Goal: Information Seeking & Learning: Learn about a topic

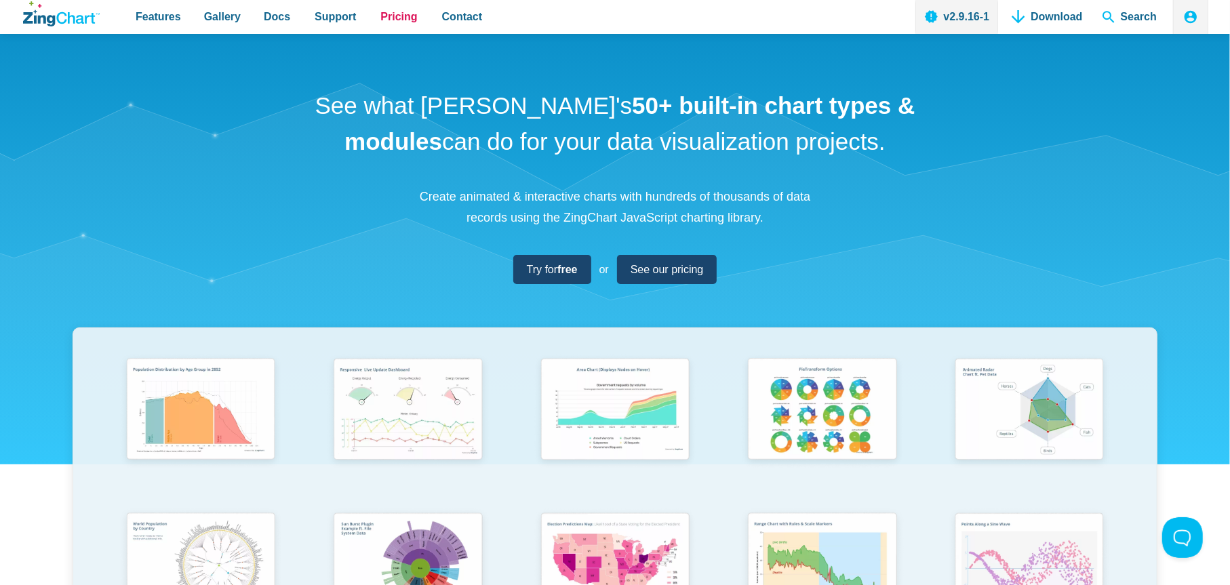
click at [403, 31] on link "Pricing" at bounding box center [398, 17] width 47 height 34
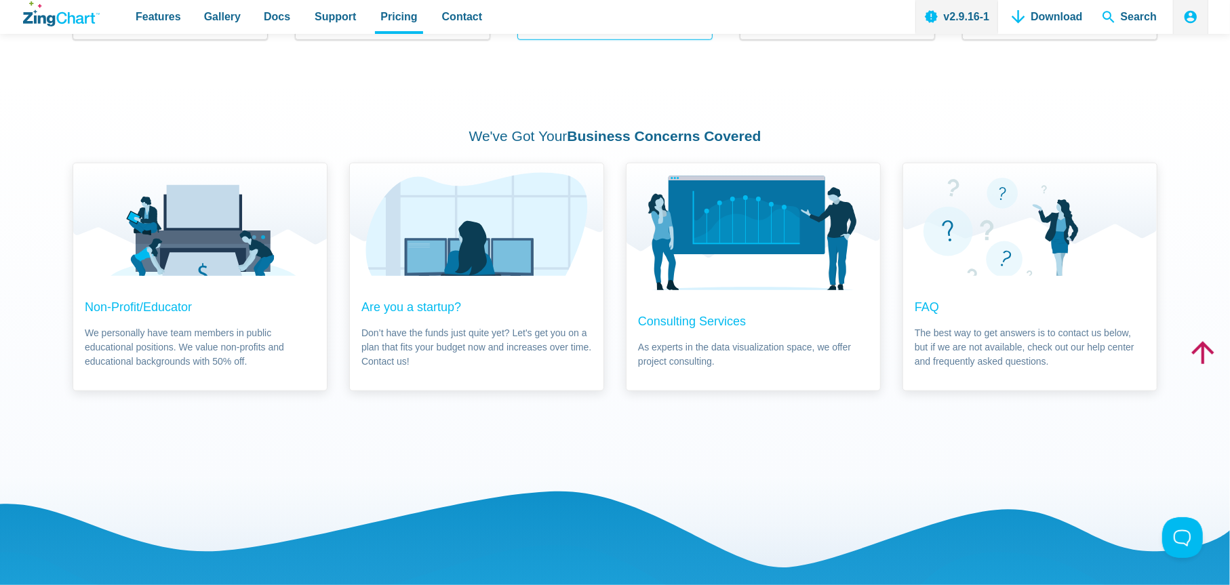
scroll to position [895, 0]
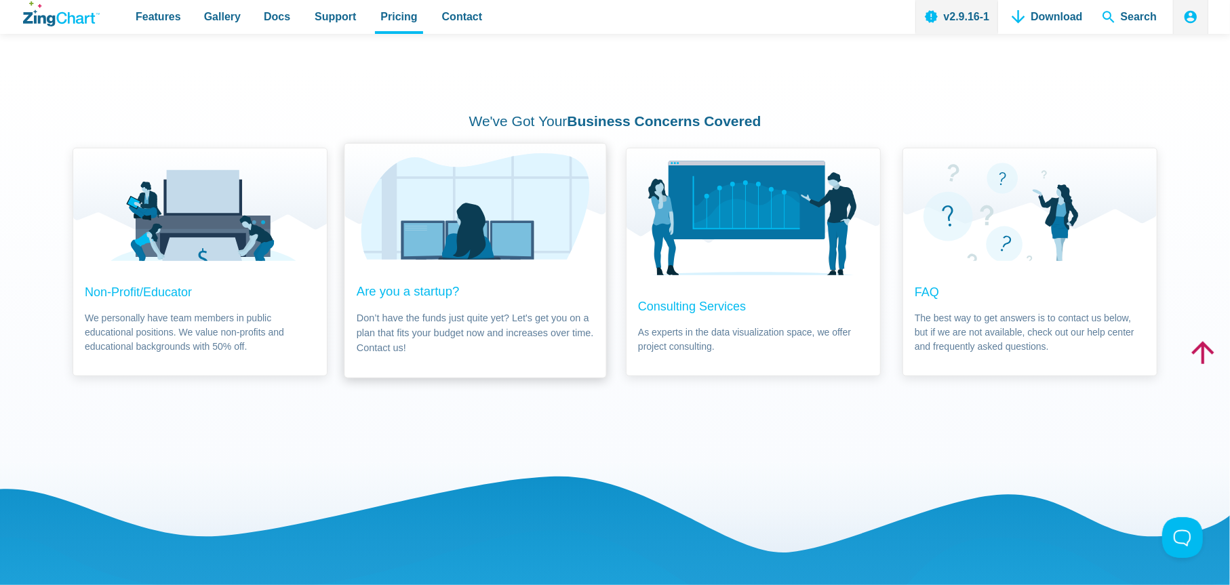
click at [421, 279] on span "Are you a startup? Don’t have the funds just quite yet? Let's get you on a plan…" at bounding box center [474, 319] width 261 height 118
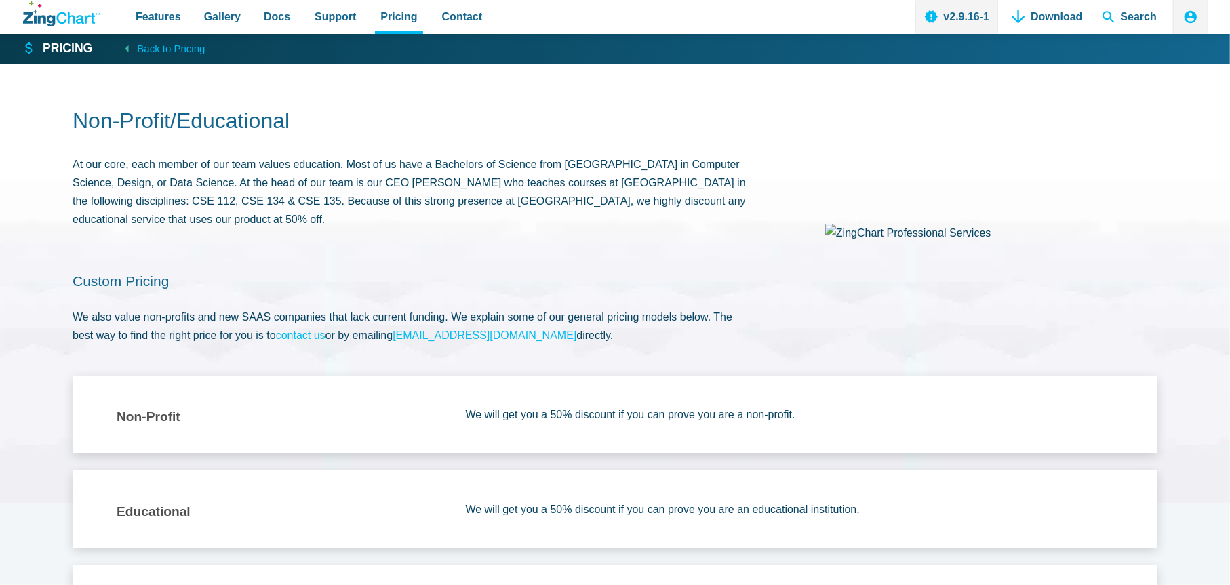
click at [416, 203] on p "At our core, each member of our team values education. Most of us have a Bachel…" at bounding box center [412, 192] width 678 height 74
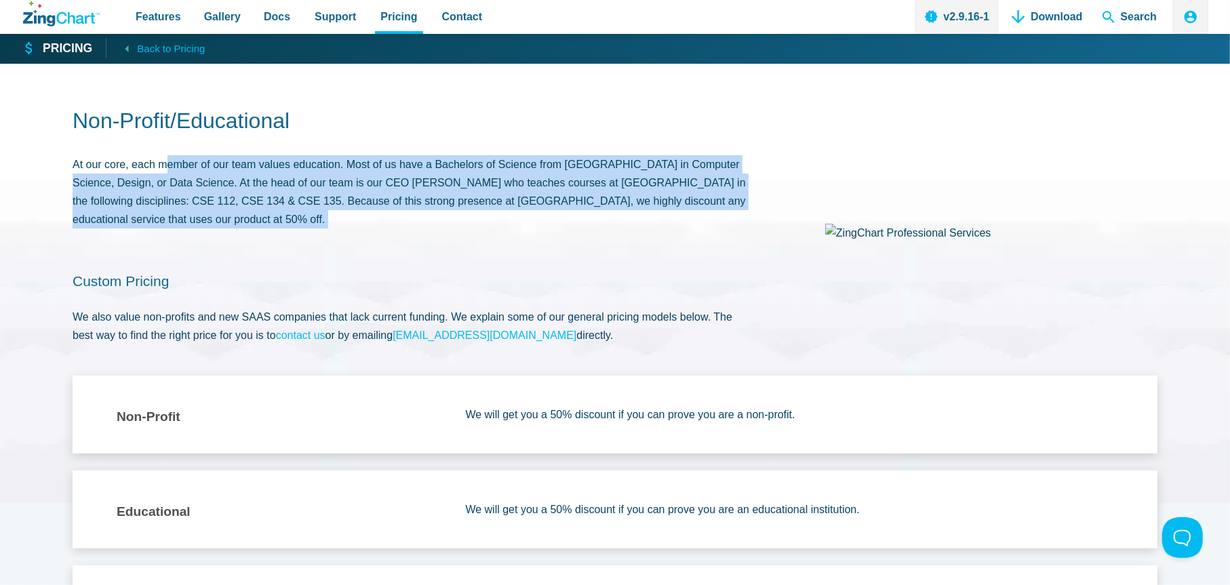
click at [416, 203] on p "At our core, each member of our team values education. Most of us have a Bachel…" at bounding box center [412, 192] width 678 height 74
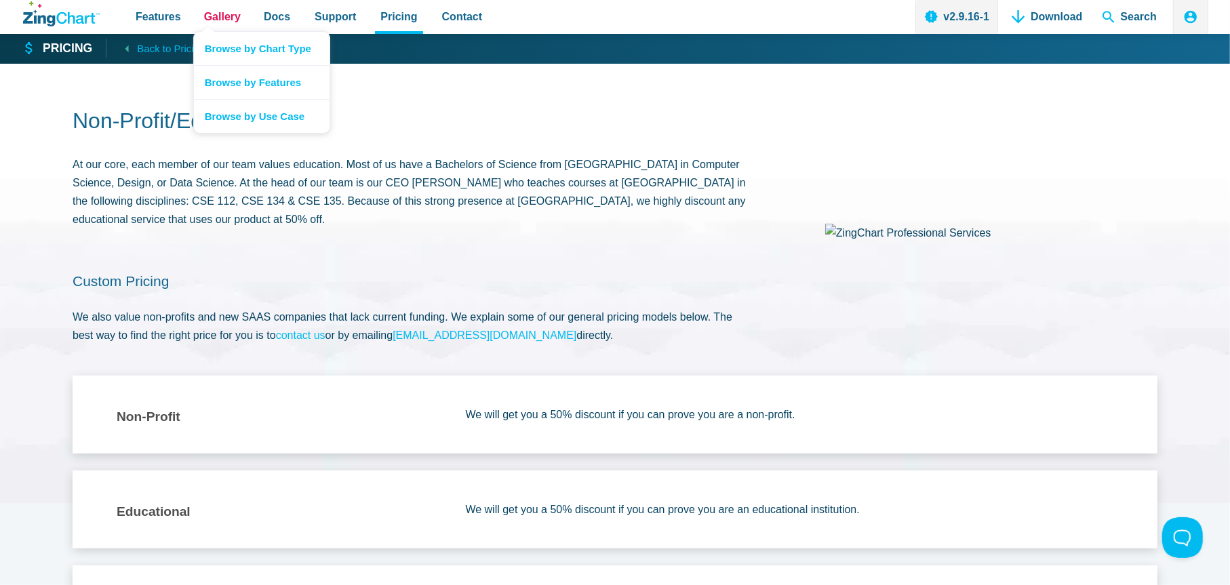
click at [217, 13] on span "Gallery" at bounding box center [222, 16] width 37 height 18
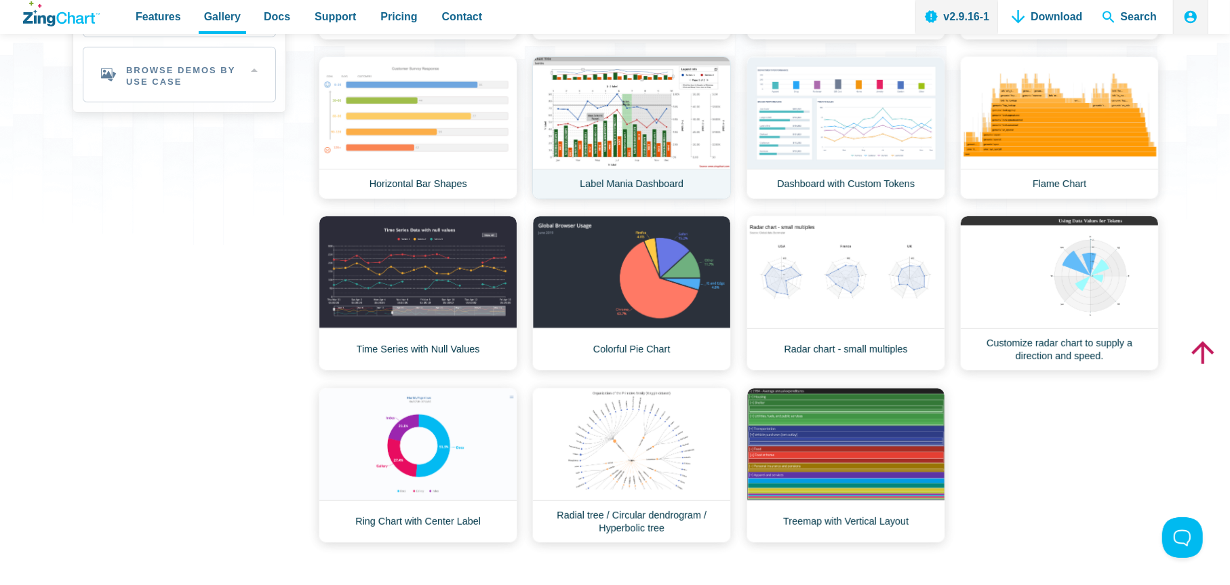
click at [636, 106] on link "Label Mania Dashboard" at bounding box center [631, 127] width 199 height 143
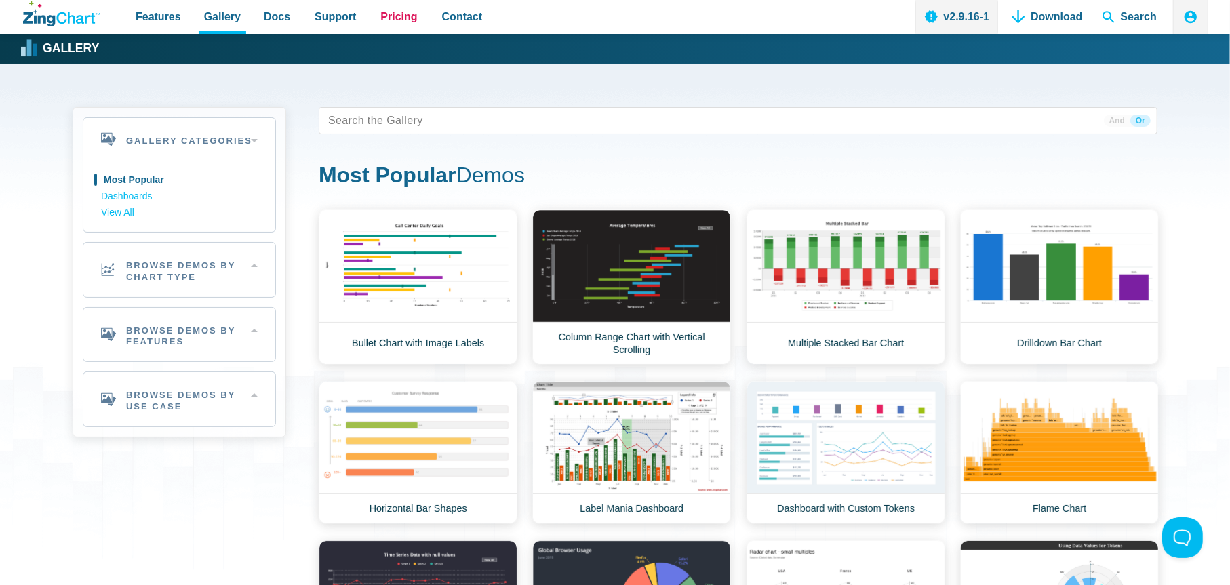
click at [392, 18] on span "Pricing" at bounding box center [398, 16] width 37 height 18
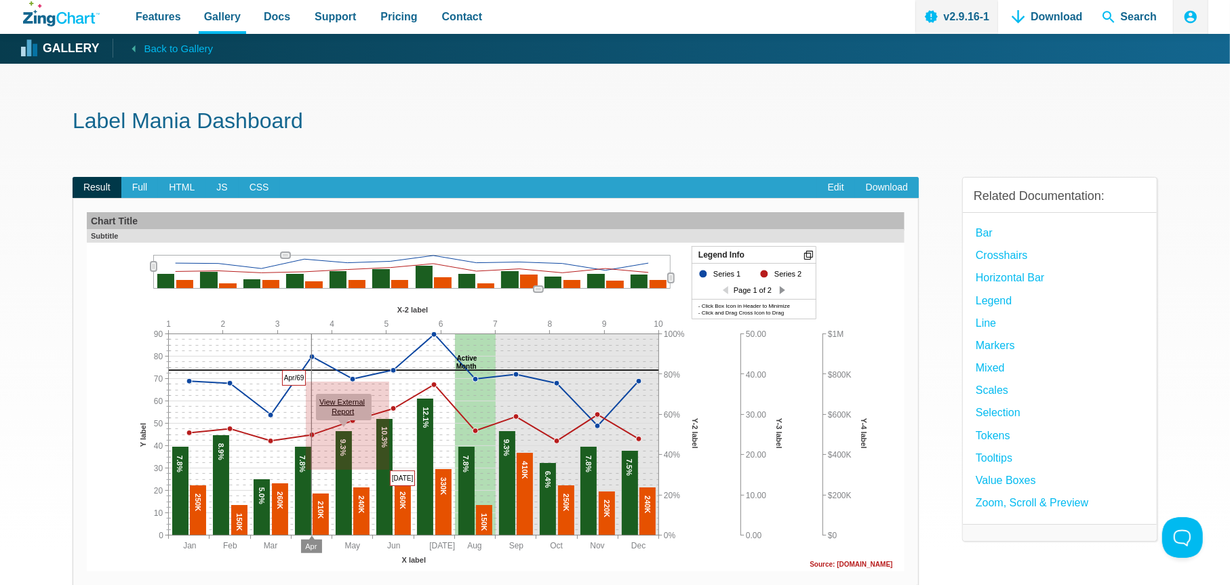
drag, startPoint x: 306, startPoint y: 382, endPoint x: 389, endPoint y: 470, distance: 121.3
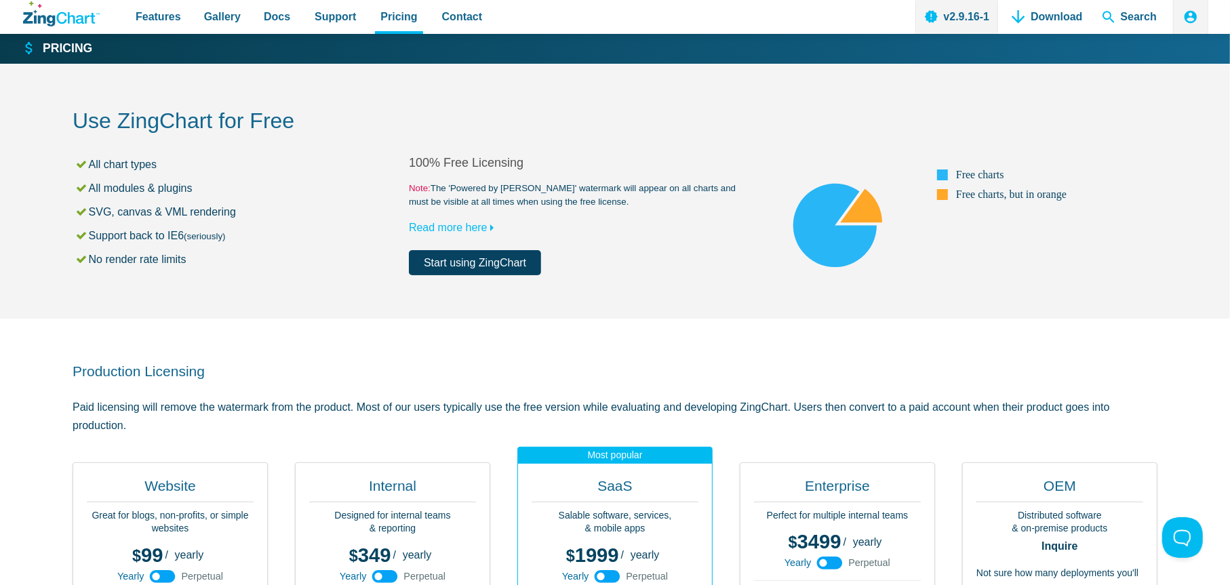
click at [601, 205] on small "Note: The 'Powered by [PERSON_NAME]' watermark will appear on all charts and mu…" at bounding box center [577, 195] width 336 height 27
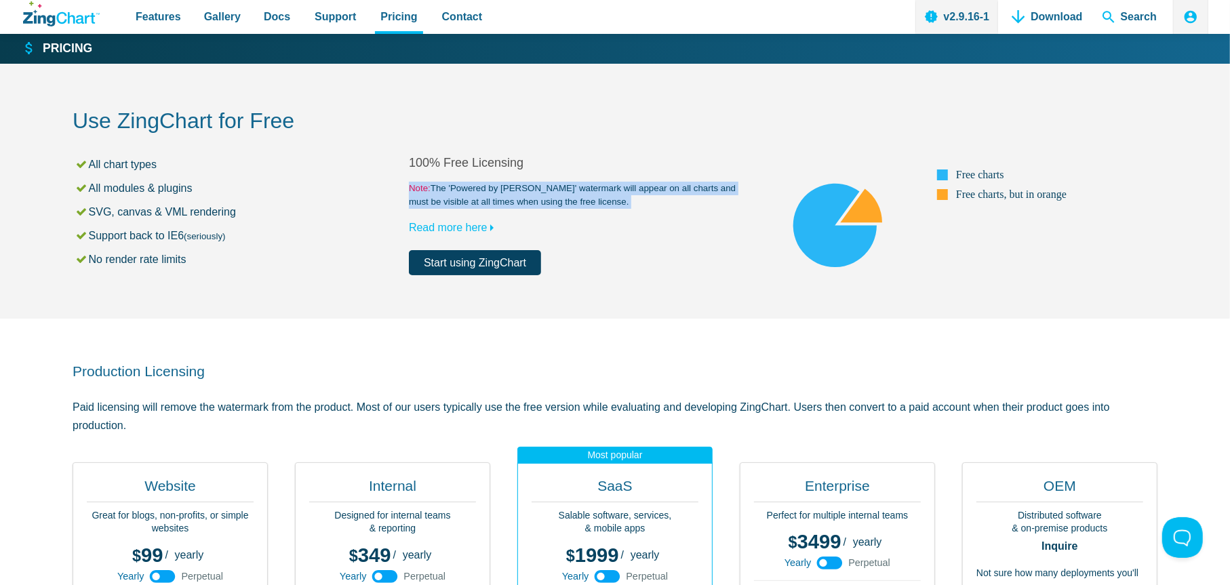
click at [601, 205] on small "Note: The 'Powered by ZingChart' watermark will appear on all charts and must b…" at bounding box center [577, 195] width 336 height 27
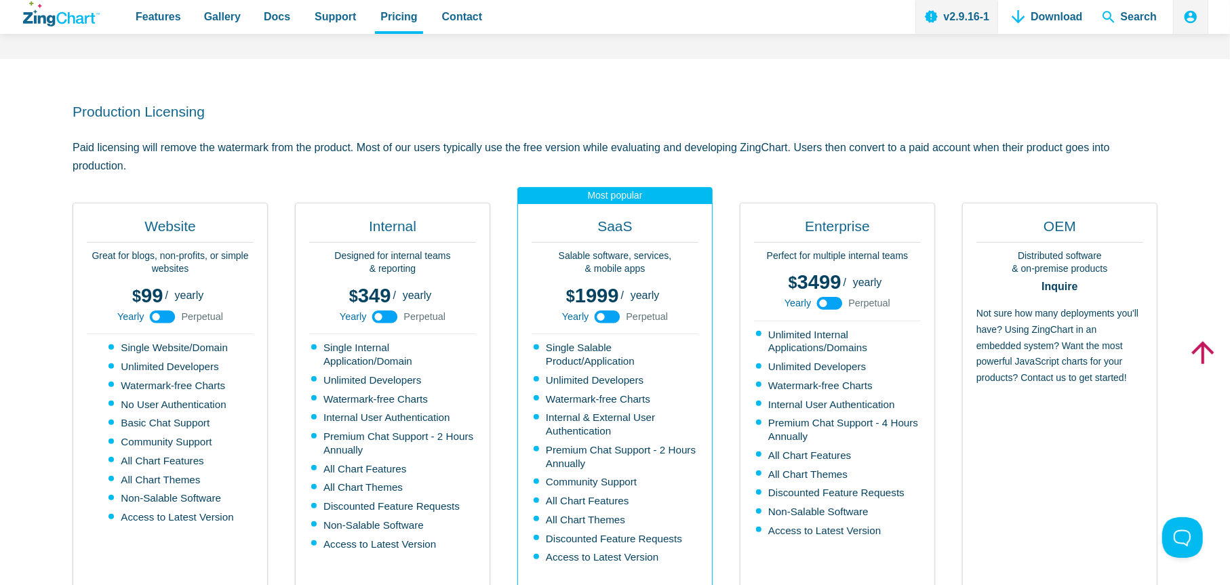
scroll to position [309, 0]
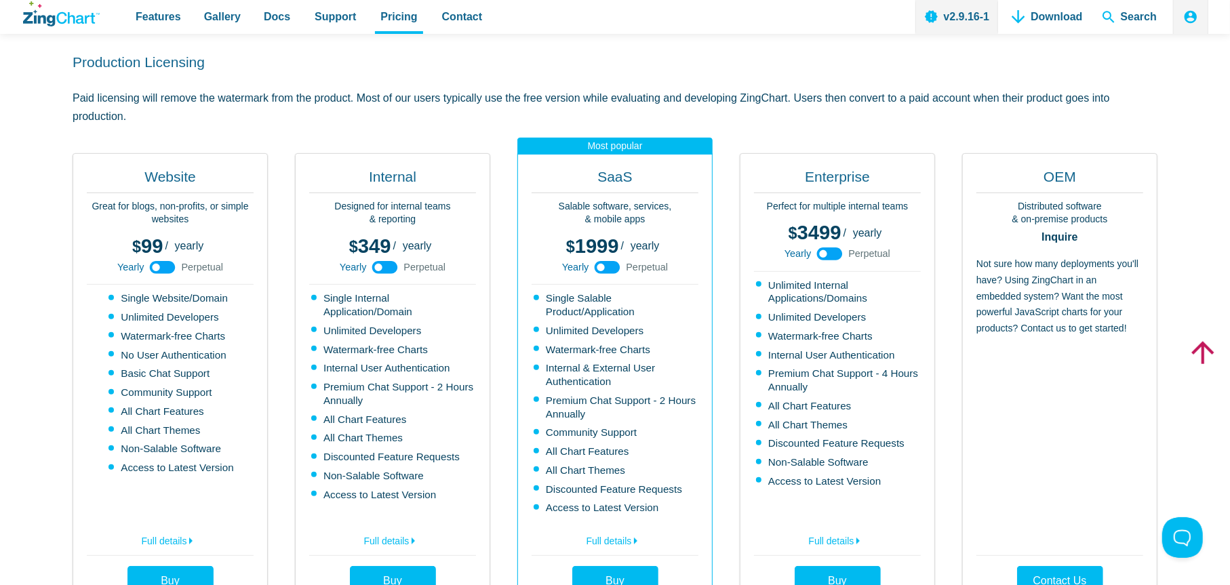
click at [385, 205] on p "Designed for internal teams & reporting" at bounding box center [392, 213] width 167 height 26
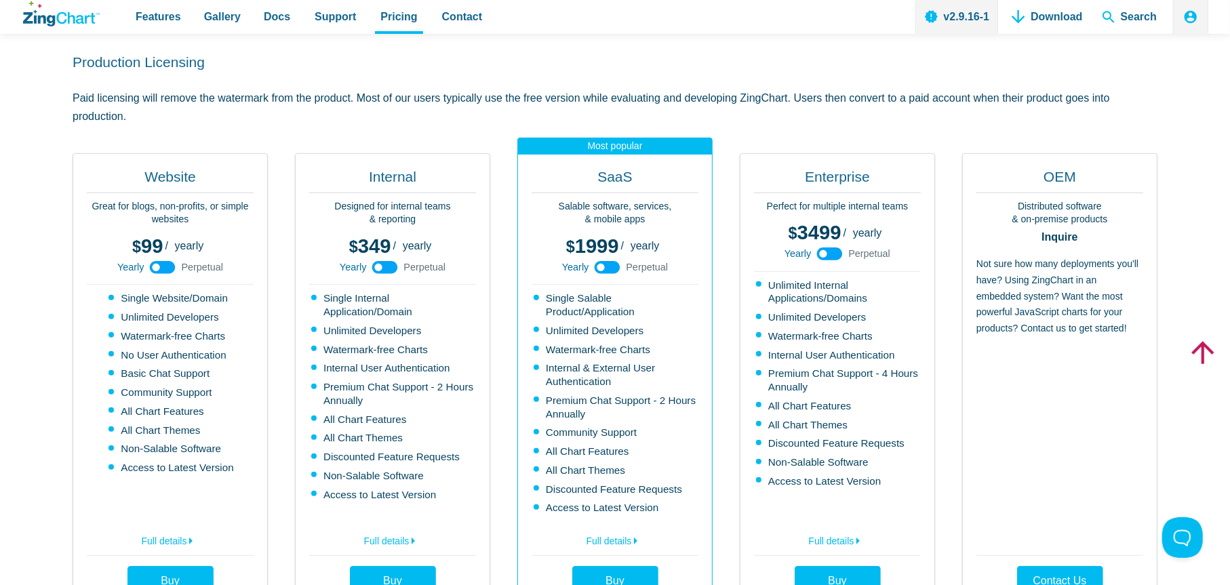
click at [392, 266] on use "App Content" at bounding box center [385, 267] width 26 height 13
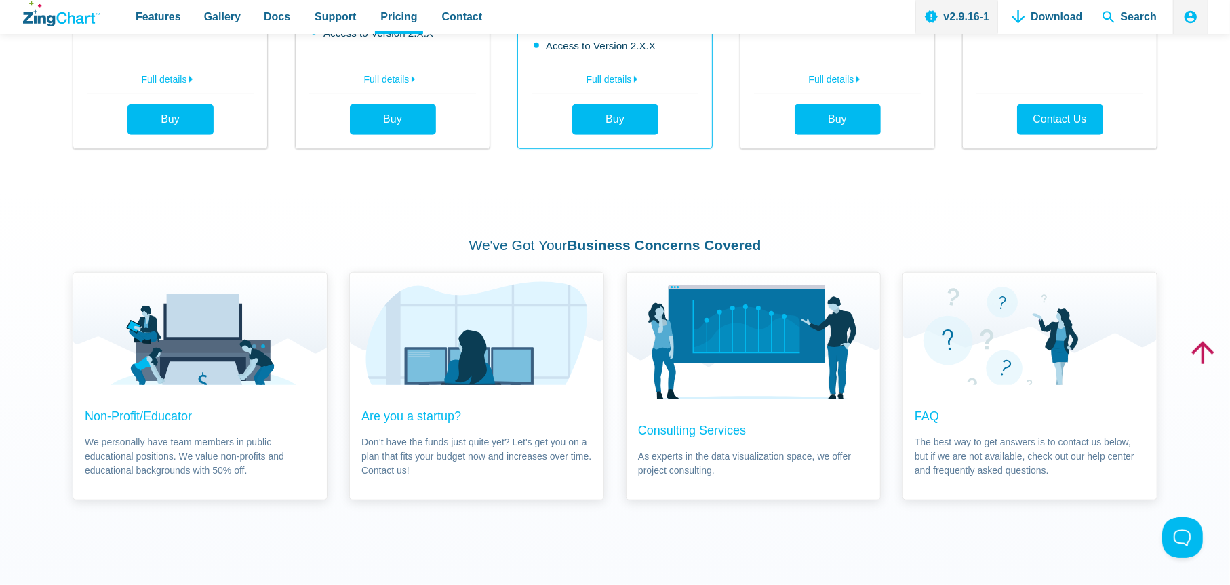
scroll to position [771, 0]
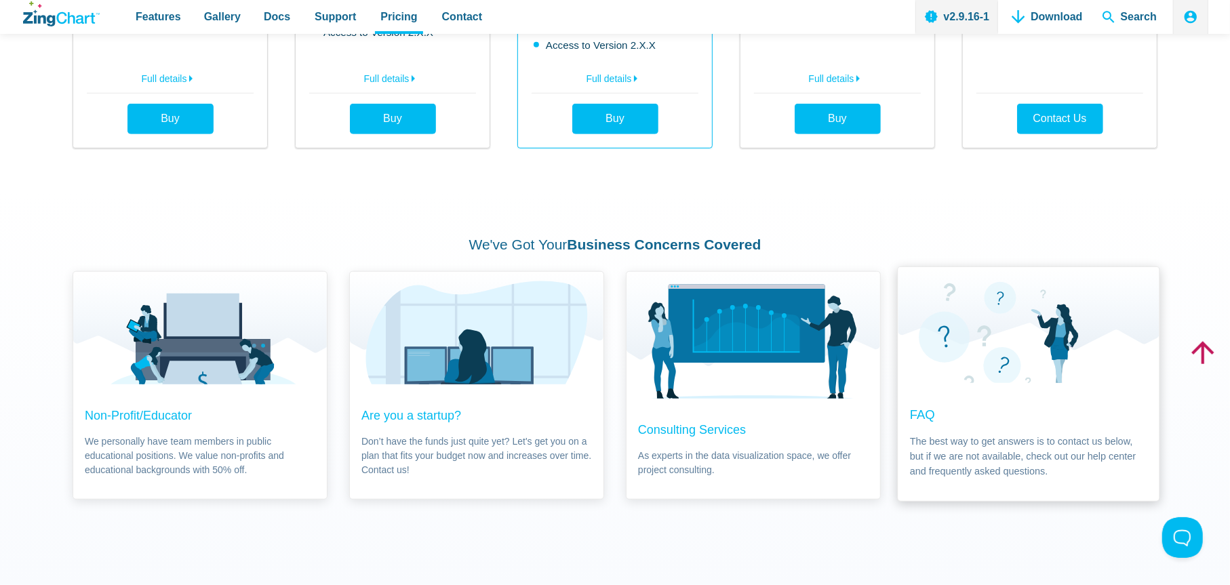
click at [908, 420] on span "FAQ The best way to get answers is to contact us below, but if we are not avail…" at bounding box center [1027, 442] width 261 height 118
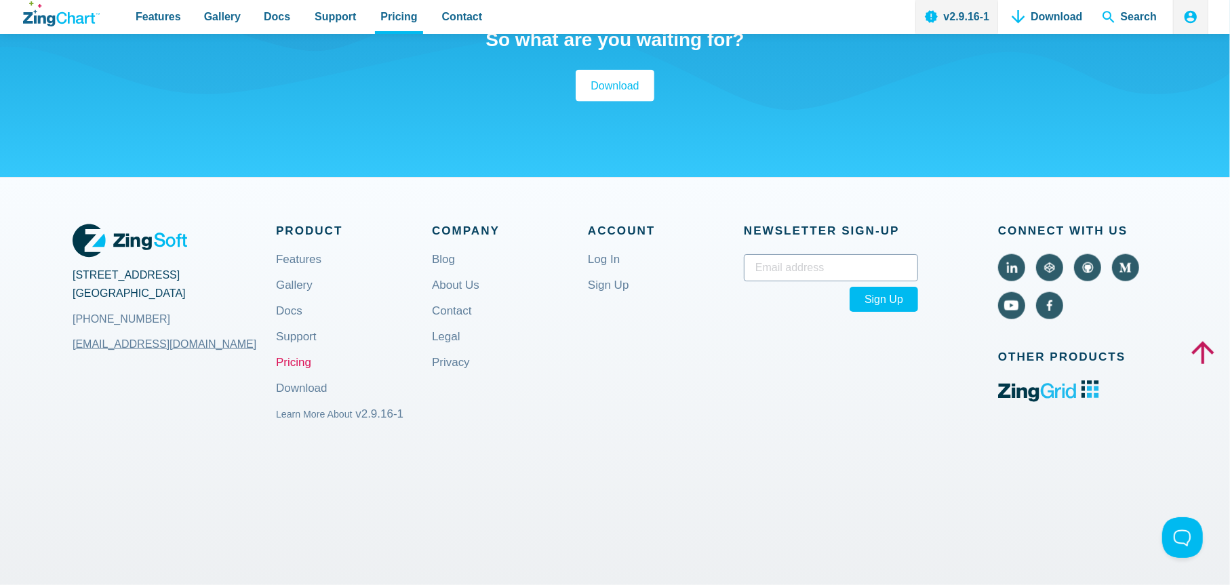
scroll to position [1522, 0]
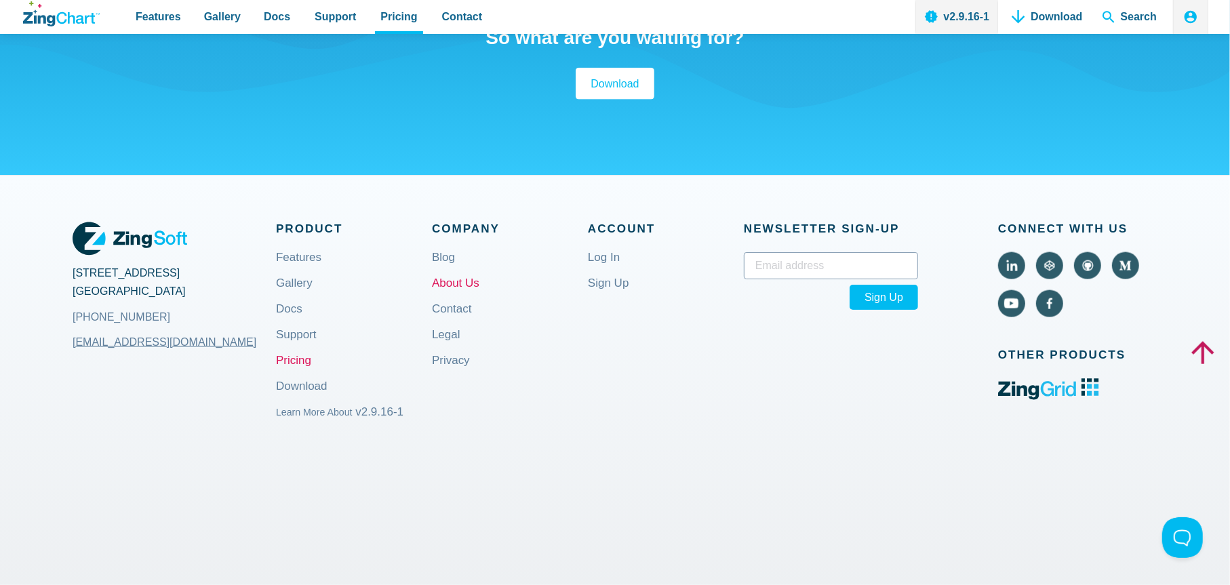
click at [456, 282] on link "About Us" at bounding box center [455, 294] width 47 height 33
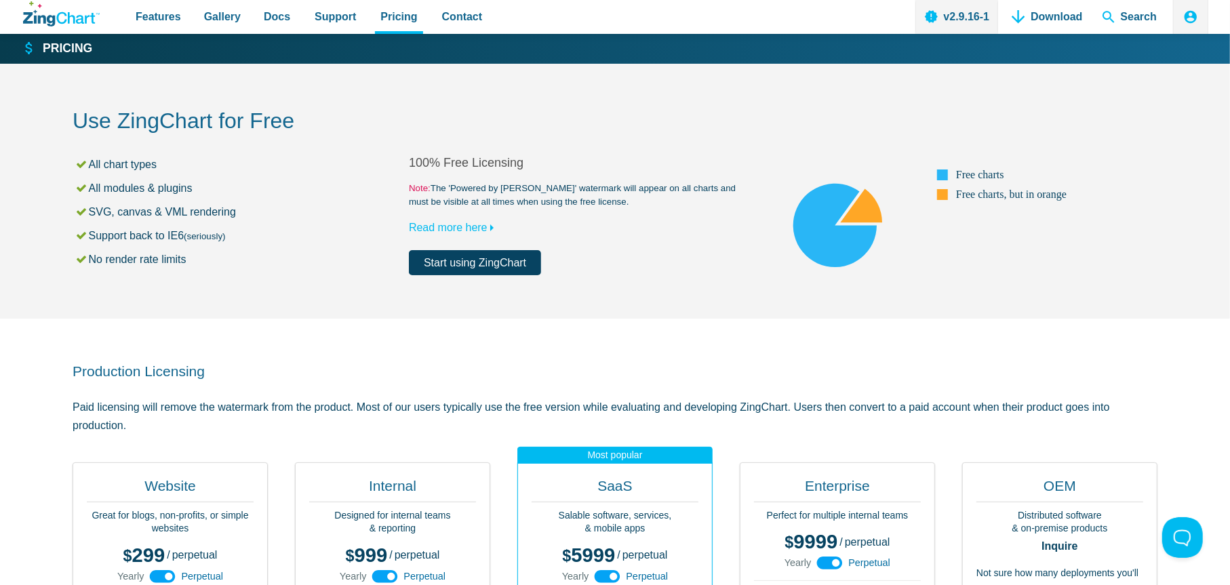
scroll to position [0, 0]
click at [180, 238] on li "Support back to IE6 (seriously)" at bounding box center [242, 235] width 334 height 18
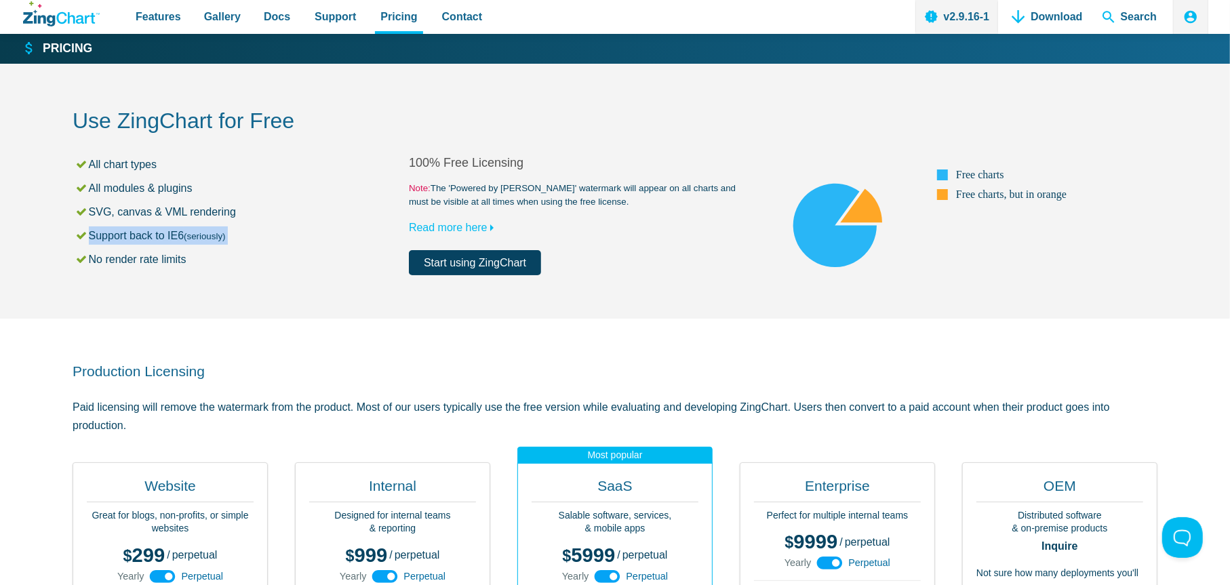
click at [180, 238] on li "Support back to IE6 (seriously)" at bounding box center [242, 235] width 334 height 18
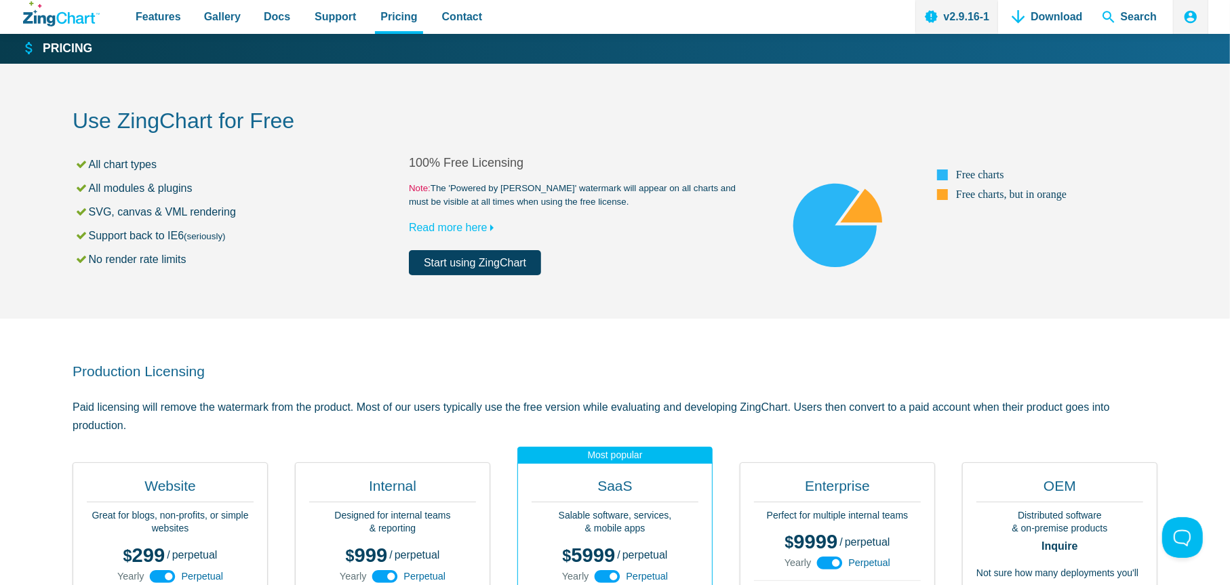
click at [180, 238] on li "Support back to IE6 (seriously)" at bounding box center [242, 235] width 334 height 18
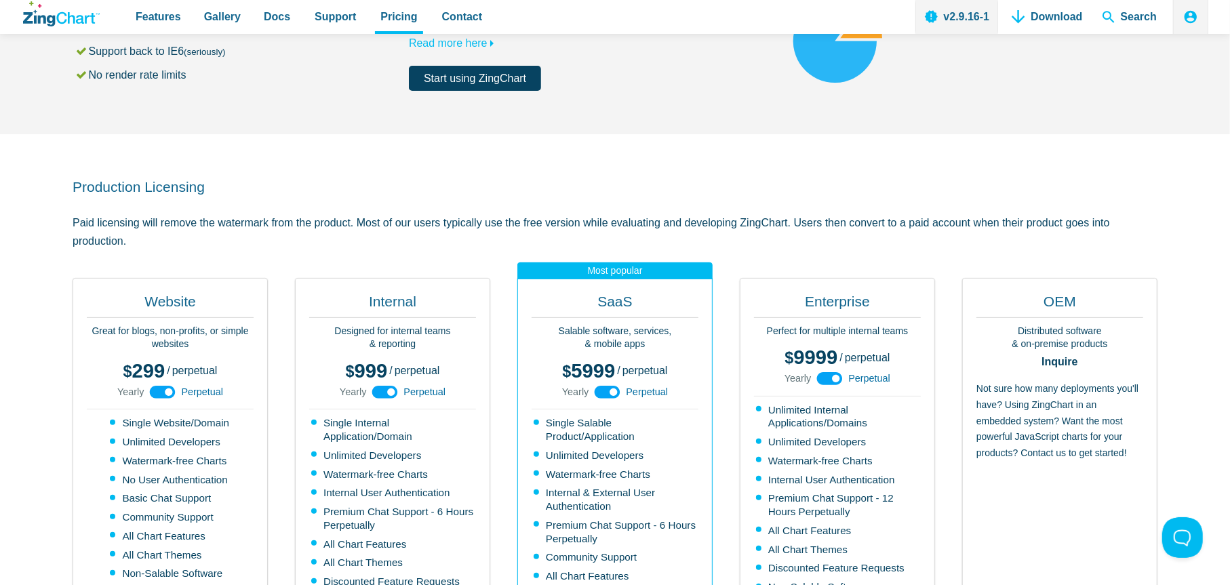
scroll to position [186, 0]
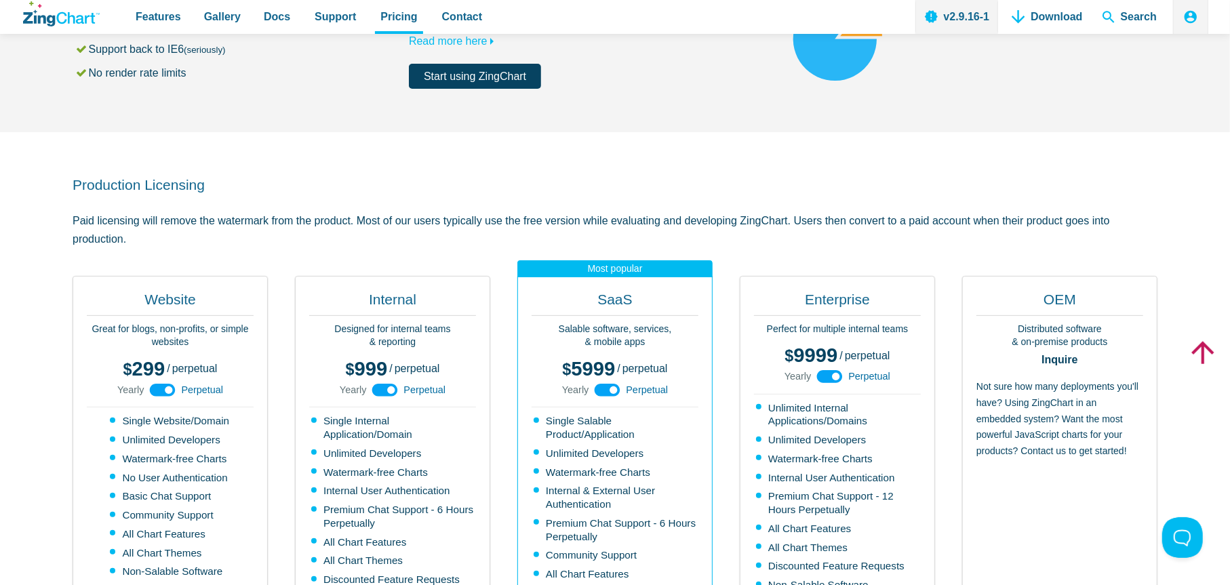
click at [180, 238] on p "Paid licensing will remove the watermark from the product. Most of our users ty…" at bounding box center [615, 229] width 1085 height 37
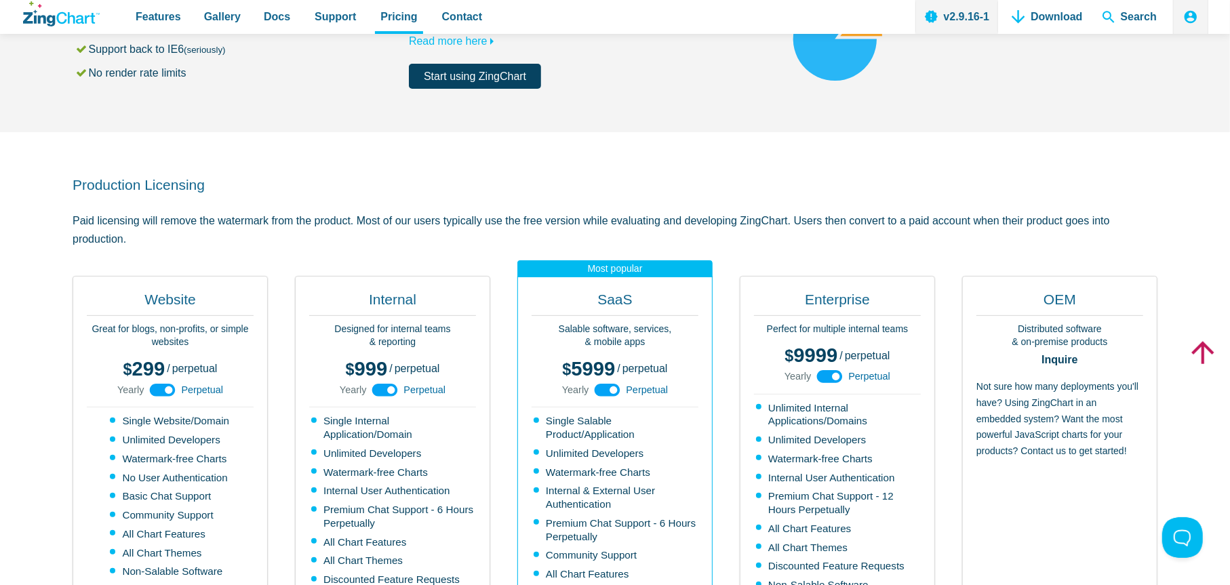
click at [180, 238] on p "Paid licensing will remove the watermark from the product. Most of our users ty…" at bounding box center [615, 229] width 1085 height 37
click at [317, 205] on div "Production Licensing Paid licensing will remove the watermark from the product.…" at bounding box center [615, 454] width 1085 height 645
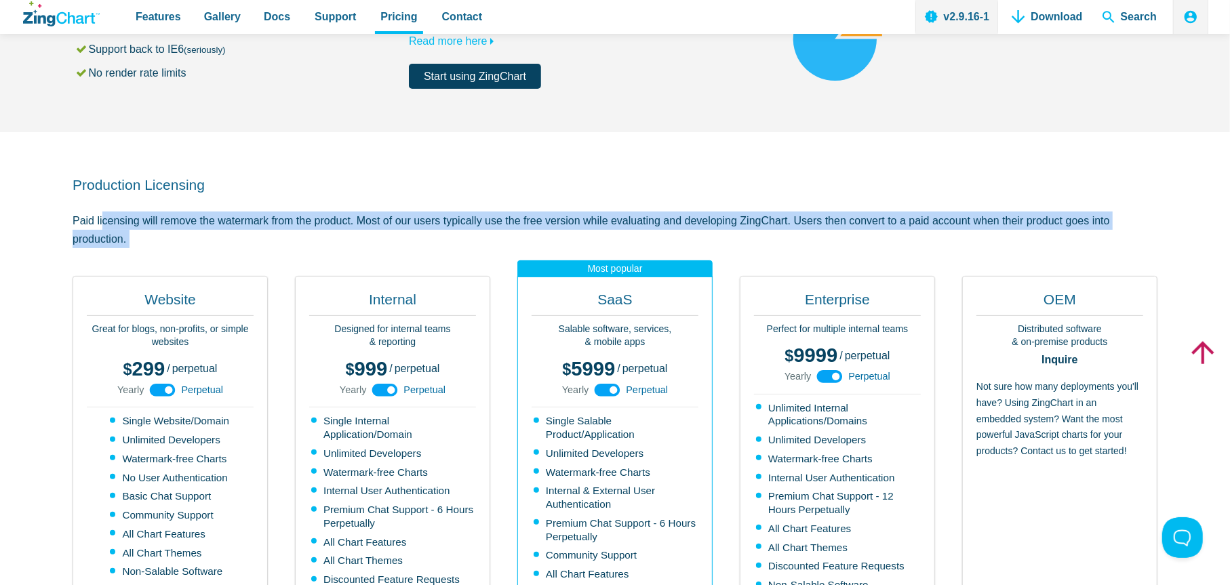
click at [317, 205] on div "Production Licensing Paid licensing will remove the watermark from the product.…" at bounding box center [615, 454] width 1085 height 645
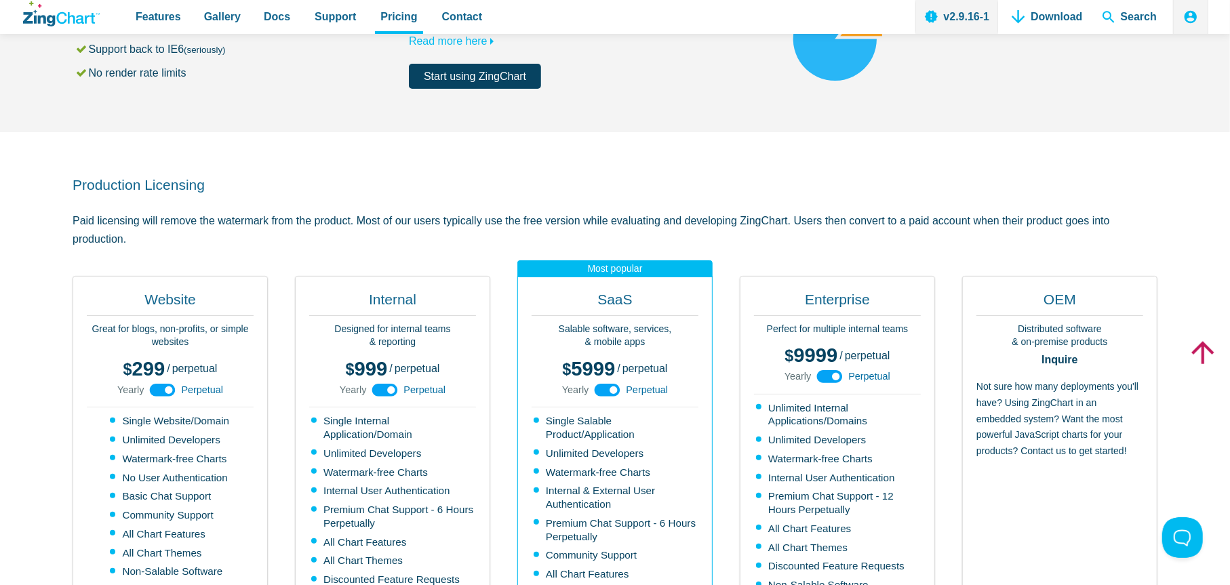
click at [317, 205] on div "Production Licensing Paid licensing will remove the watermark from the product.…" at bounding box center [615, 454] width 1085 height 645
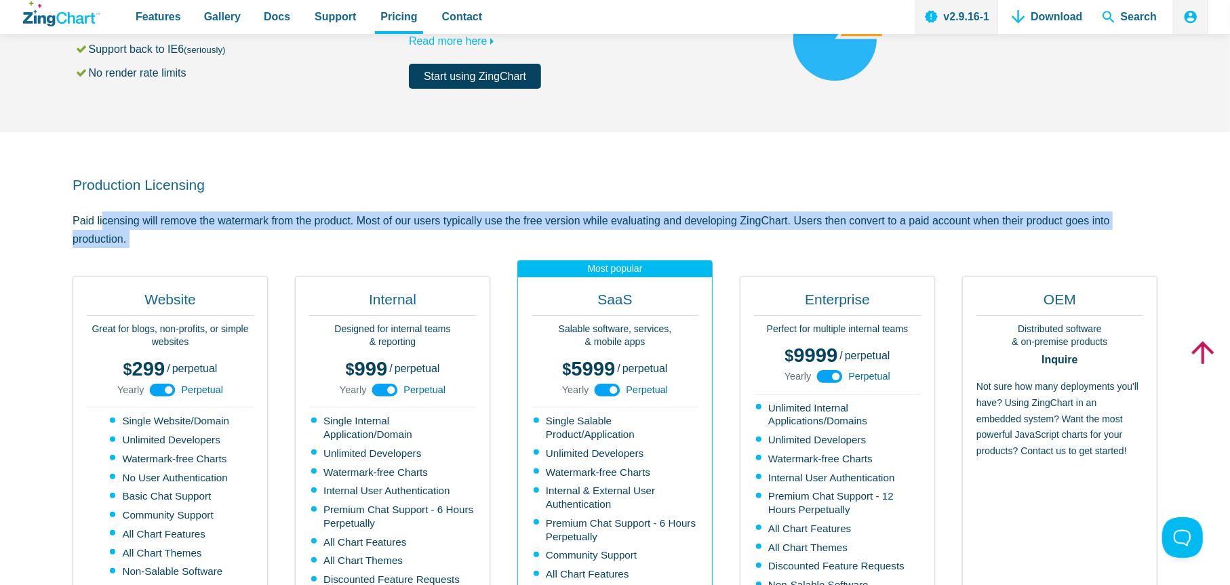
click at [317, 205] on div "Production Licensing Paid licensing will remove the watermark from the product.…" at bounding box center [615, 454] width 1085 height 645
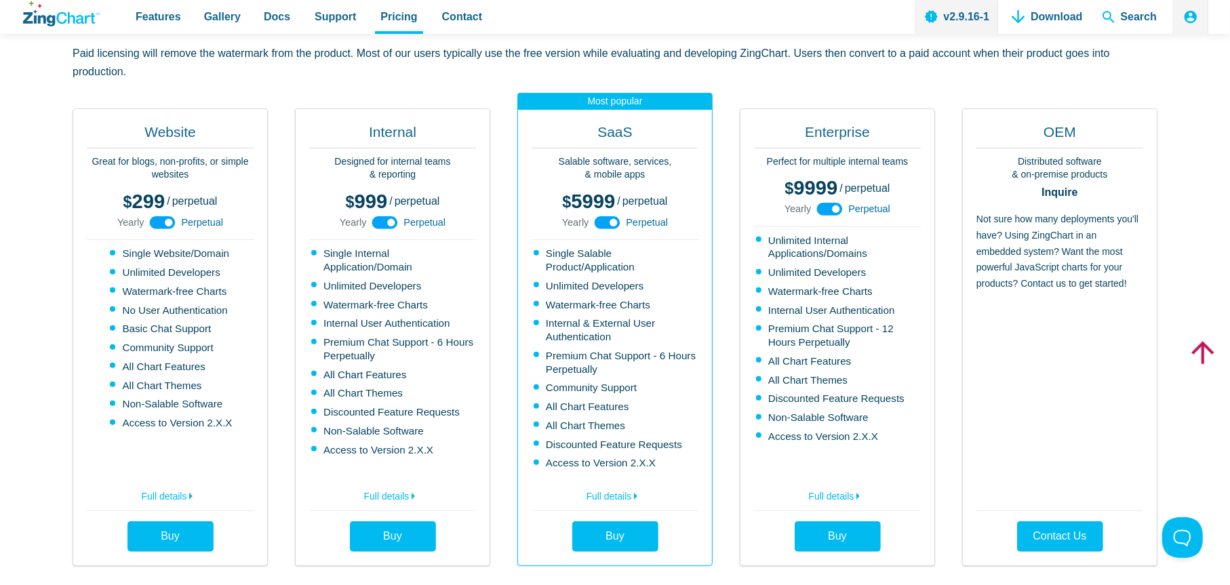
scroll to position [357, 0]
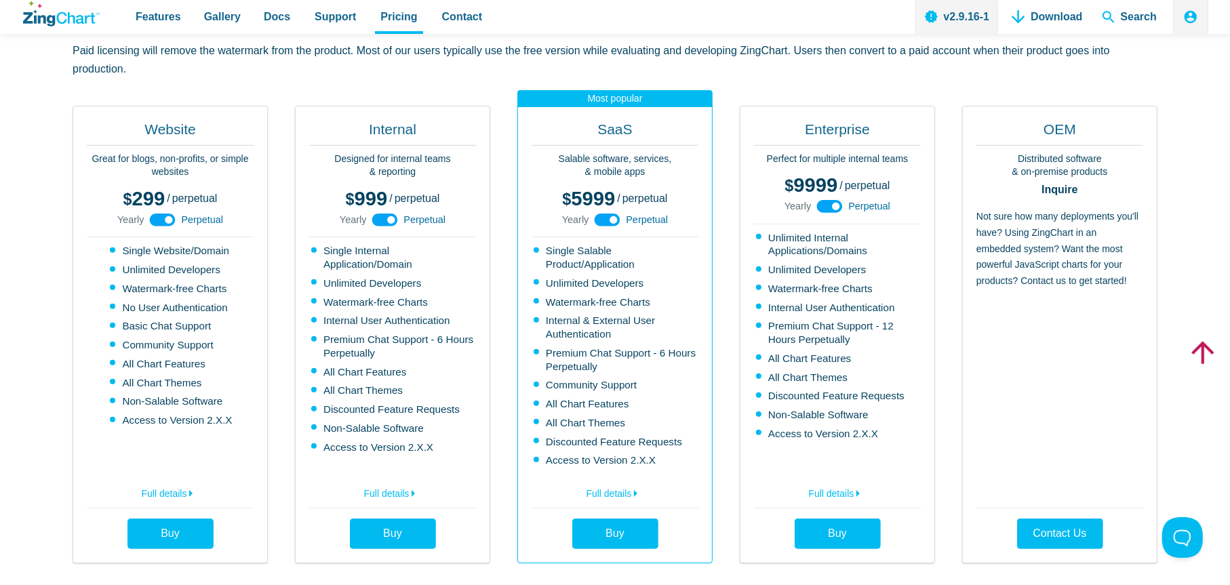
click at [180, 154] on p "Great for blogs, non-profits, or simple websites" at bounding box center [170, 166] width 167 height 26
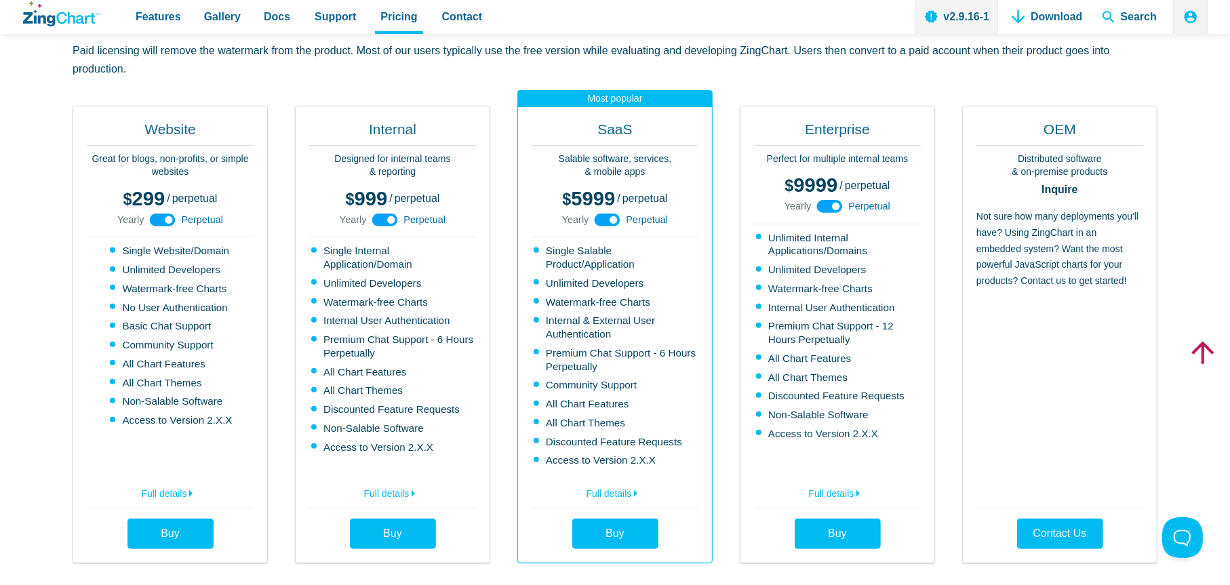
click at [180, 154] on p "Great for blogs, non-profits, or simple websites" at bounding box center [170, 166] width 167 height 26
click at [610, 168] on p "Salable software, services, & mobile apps" at bounding box center [614, 166] width 167 height 26
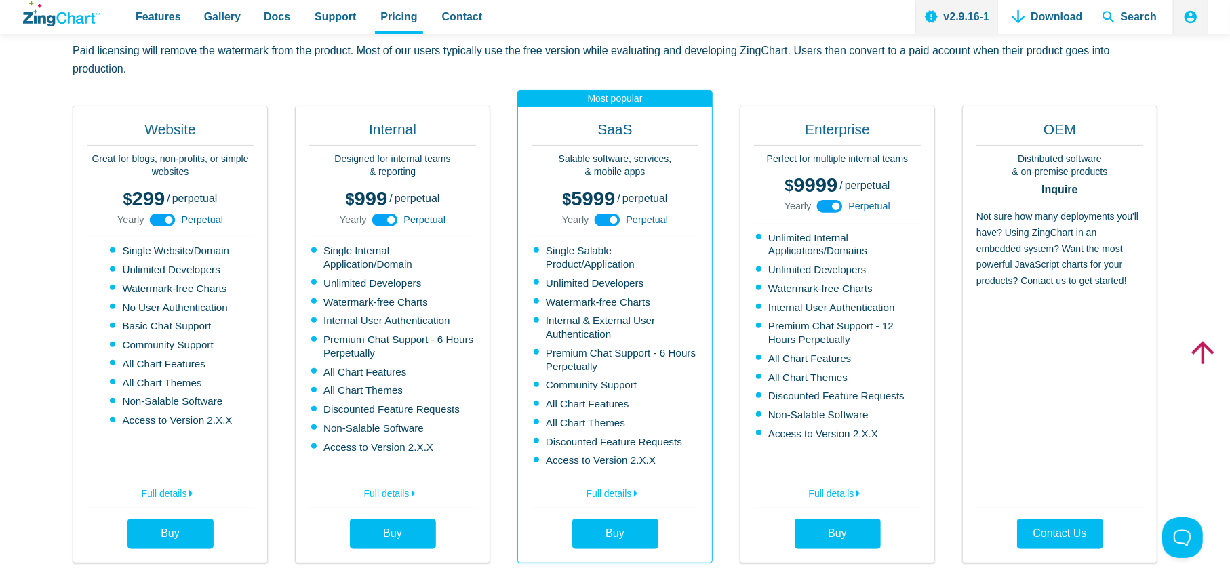
click at [610, 168] on p "Salable software, services, & mobile apps" at bounding box center [614, 166] width 167 height 26
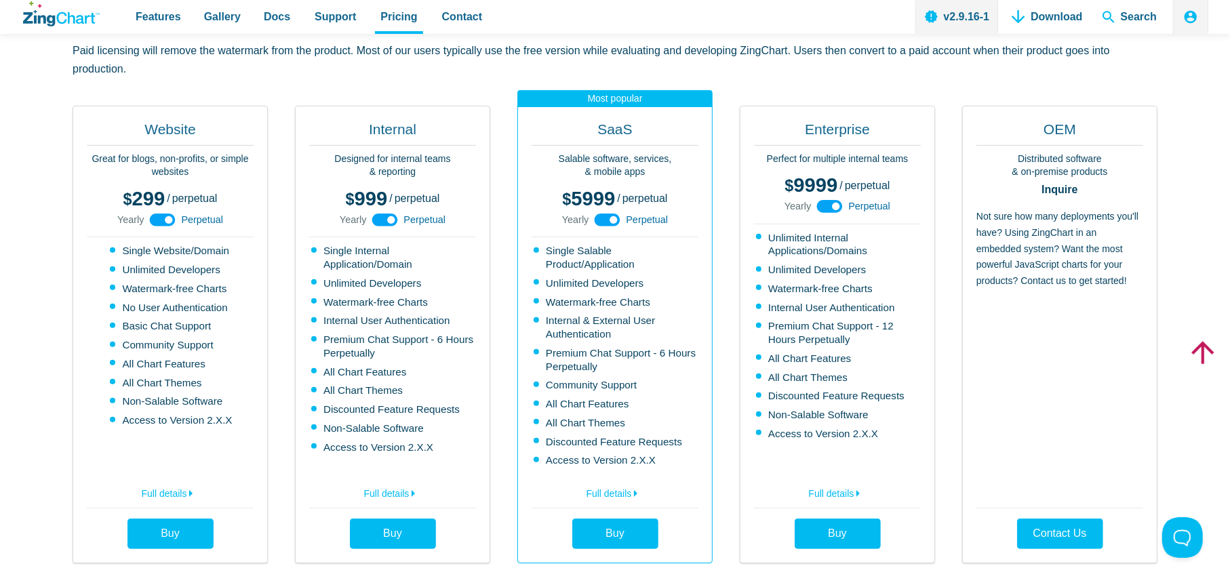
click at [610, 168] on p "Salable software, services, & mobile apps" at bounding box center [614, 166] width 167 height 26
click at [583, 248] on li "Single Salable Product/Application" at bounding box center [615, 257] width 165 height 27
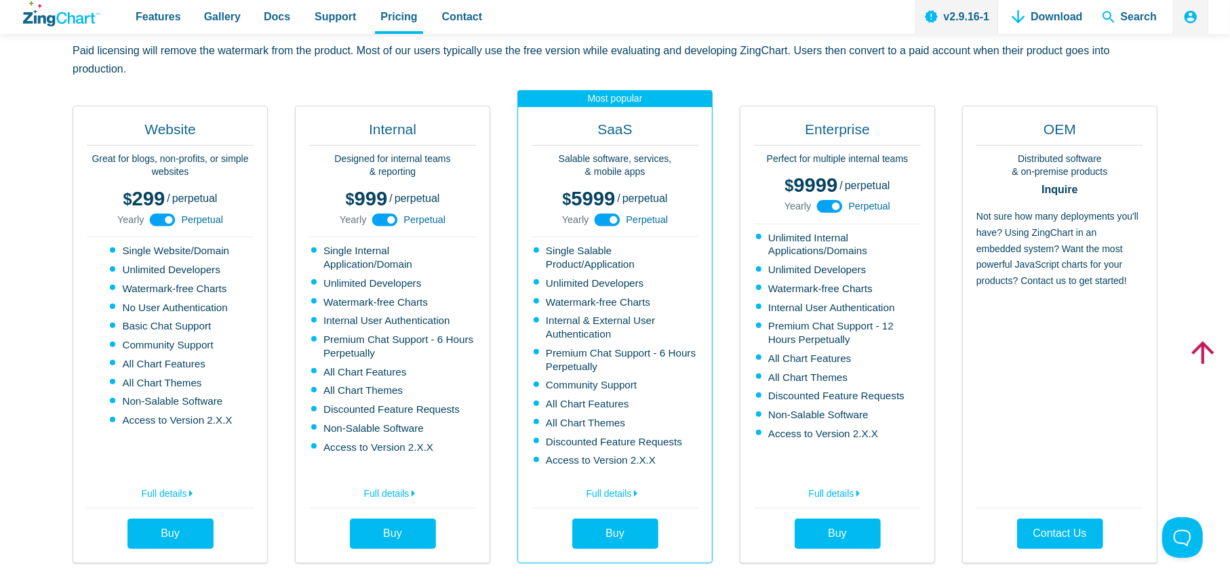
click at [583, 248] on li "Single Salable Product/Application" at bounding box center [615, 257] width 165 height 27
click at [630, 489] on icon "App Content" at bounding box center [635, 493] width 16 height 16
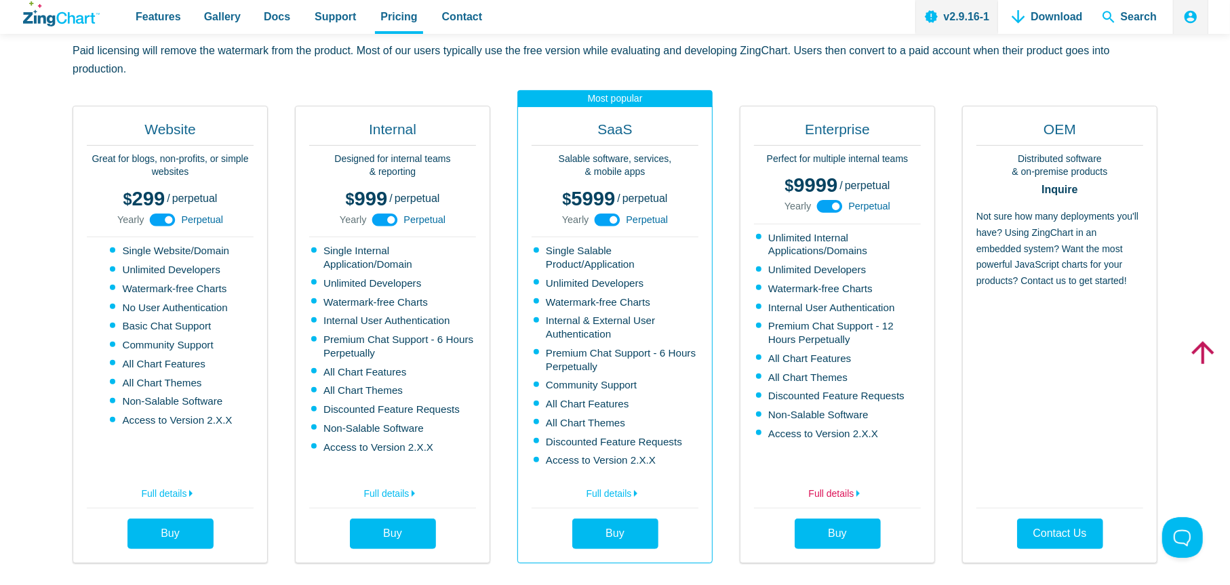
click at [812, 487] on link "Full details" at bounding box center [837, 492] width 167 height 22
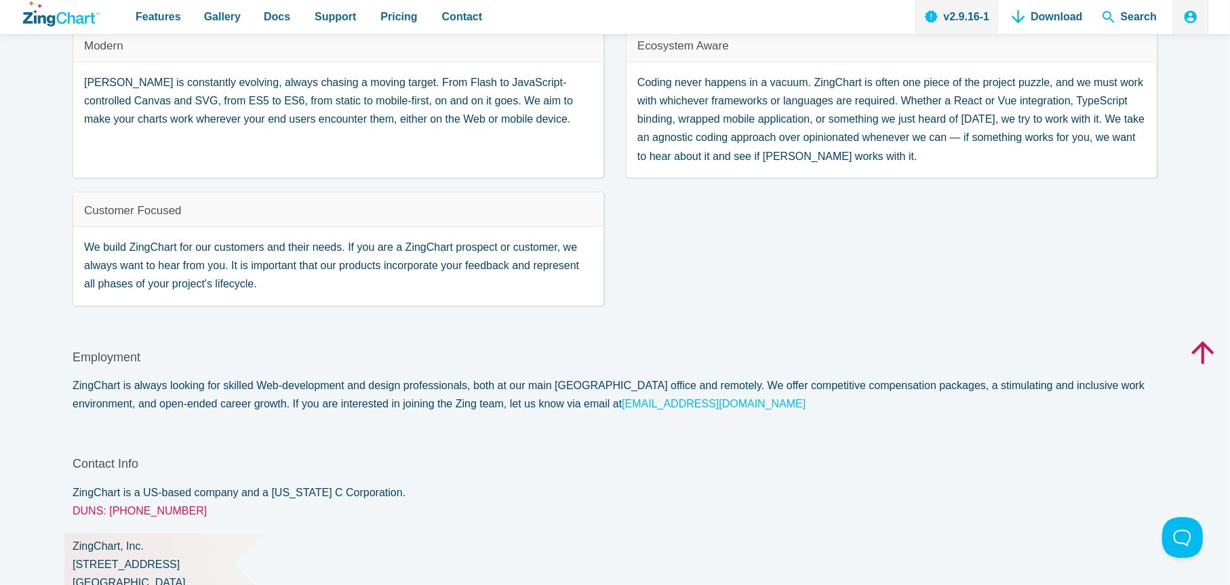
scroll to position [845, 0]
click at [454, 154] on div "Modern ZingChart is constantly evolving, always chasing a moving target. From F…" at bounding box center [338, 102] width 531 height 151
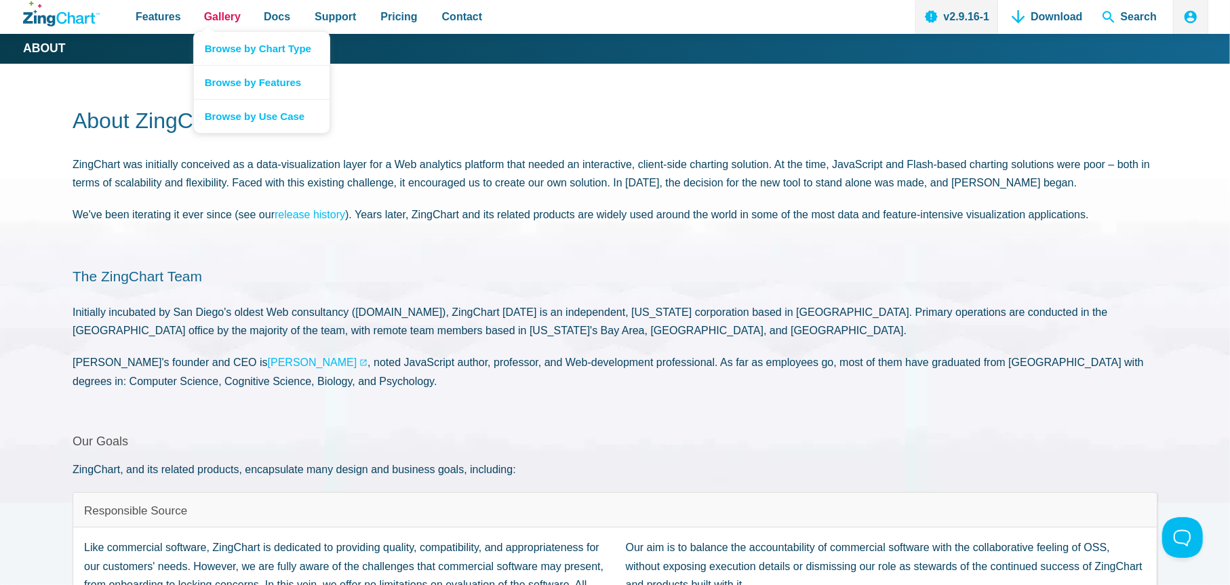
scroll to position [0, 0]
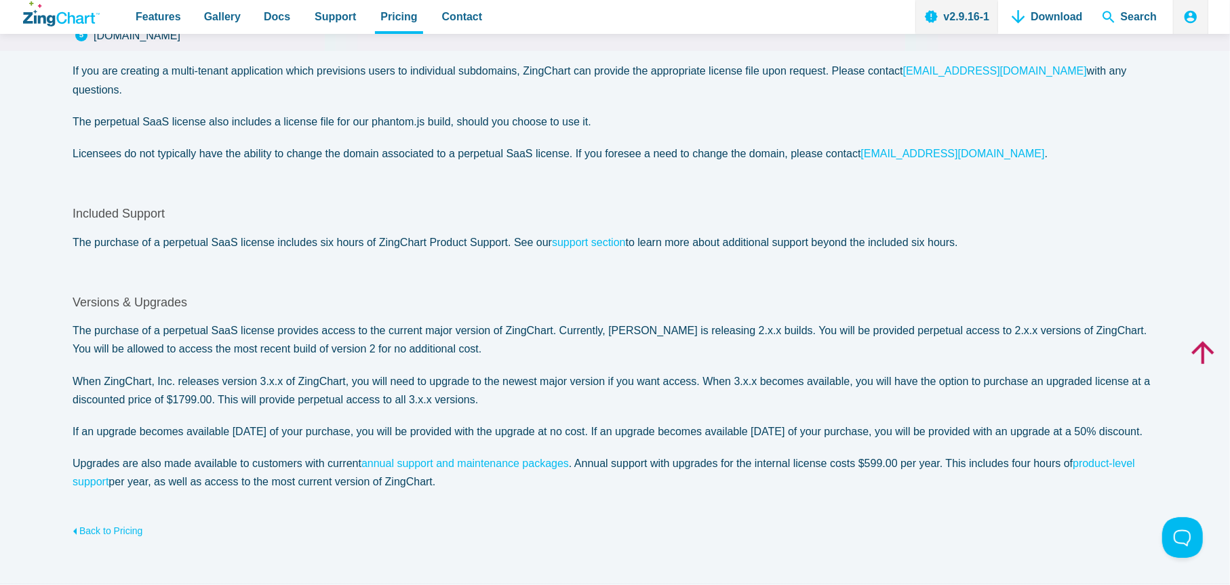
scroll to position [459, 0]
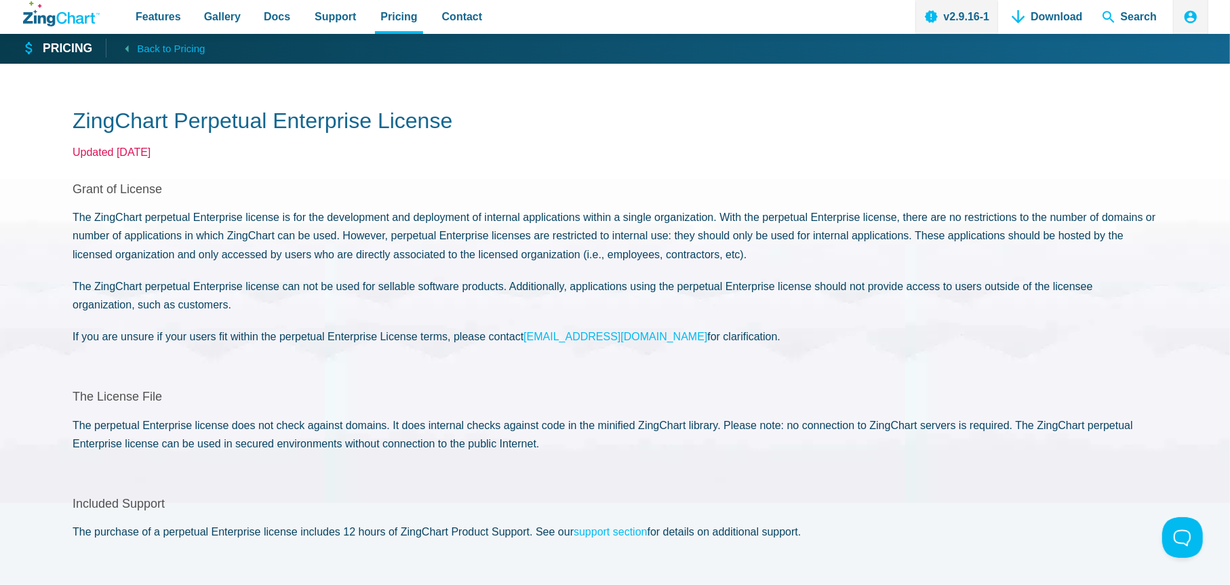
click at [70, 20] on icon "ZingChart Logo. Click to return to the homepage" at bounding box center [61, 13] width 77 height 25
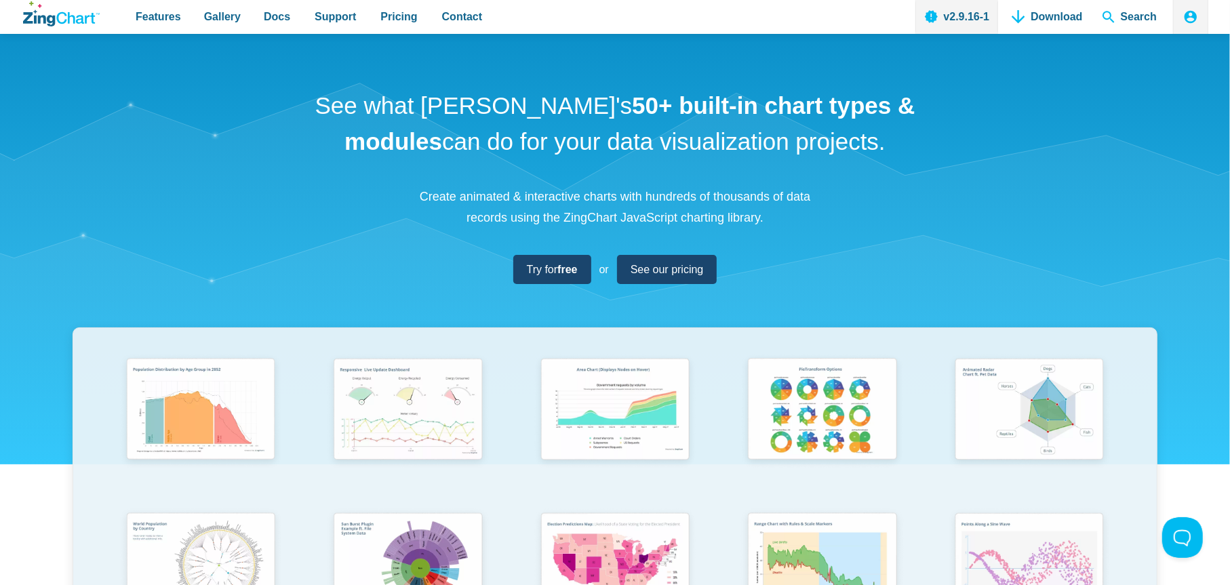
drag, startPoint x: 456, startPoint y: 109, endPoint x: 552, endPoint y: 107, distance: 97.0
click at [552, 107] on h1 "See what ZingChart's 50+ built-in chart types & modules can do for your data vi…" at bounding box center [615, 123] width 610 height 71
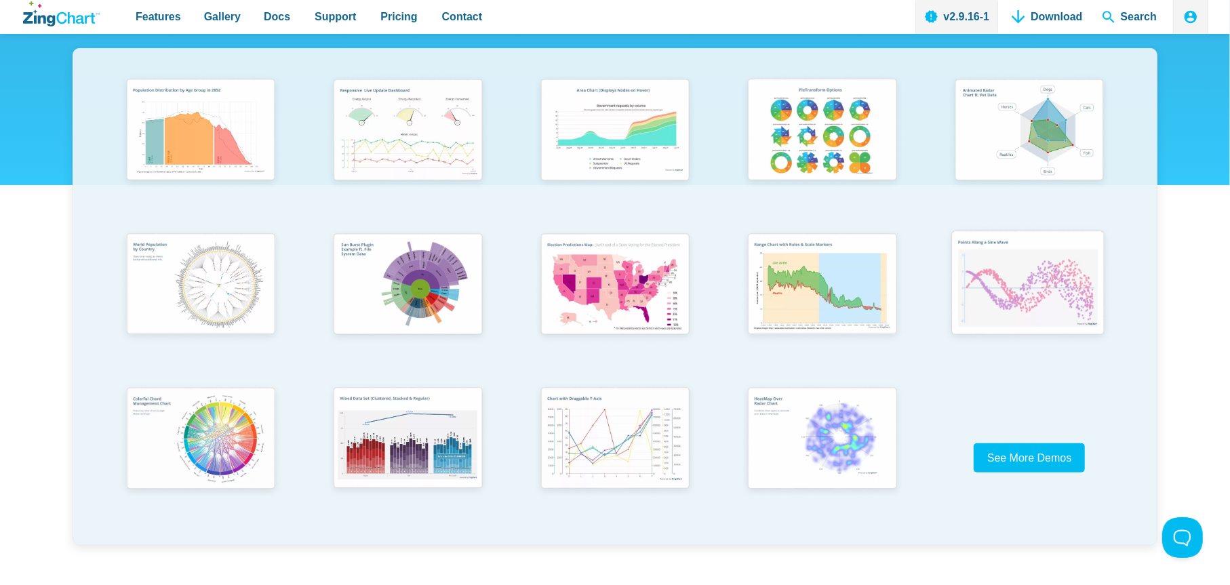
click at [987, 277] on img "App Content" at bounding box center [1027, 285] width 171 height 122
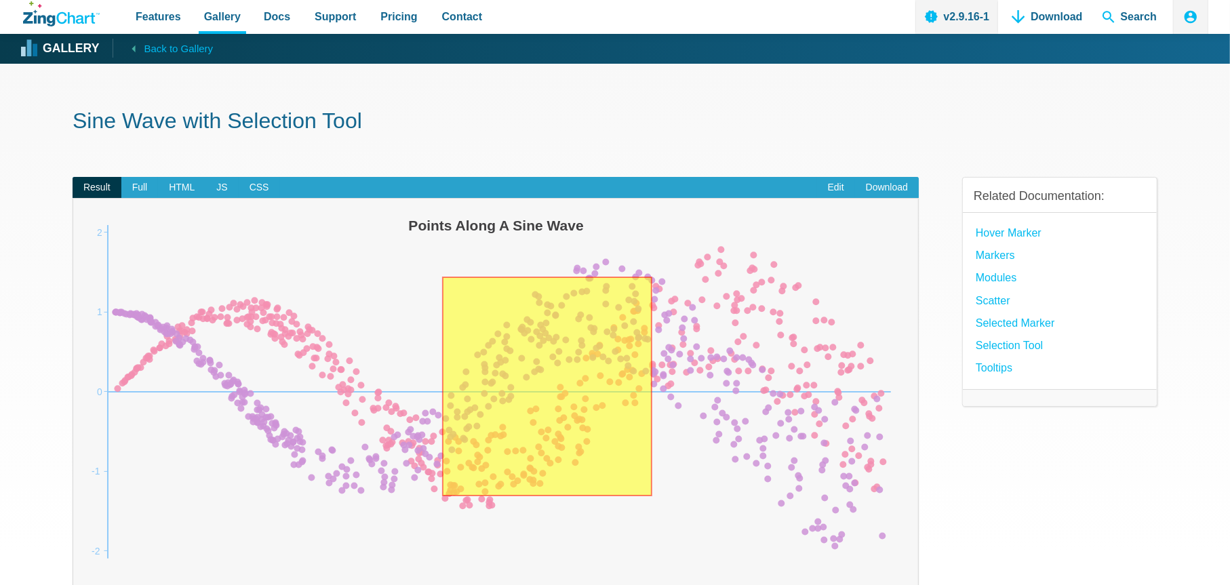
drag, startPoint x: 442, startPoint y: 277, endPoint x: 653, endPoint y: 497, distance: 305.4
click at [653, 497] on img "App Content" at bounding box center [495, 391] width 817 height 359
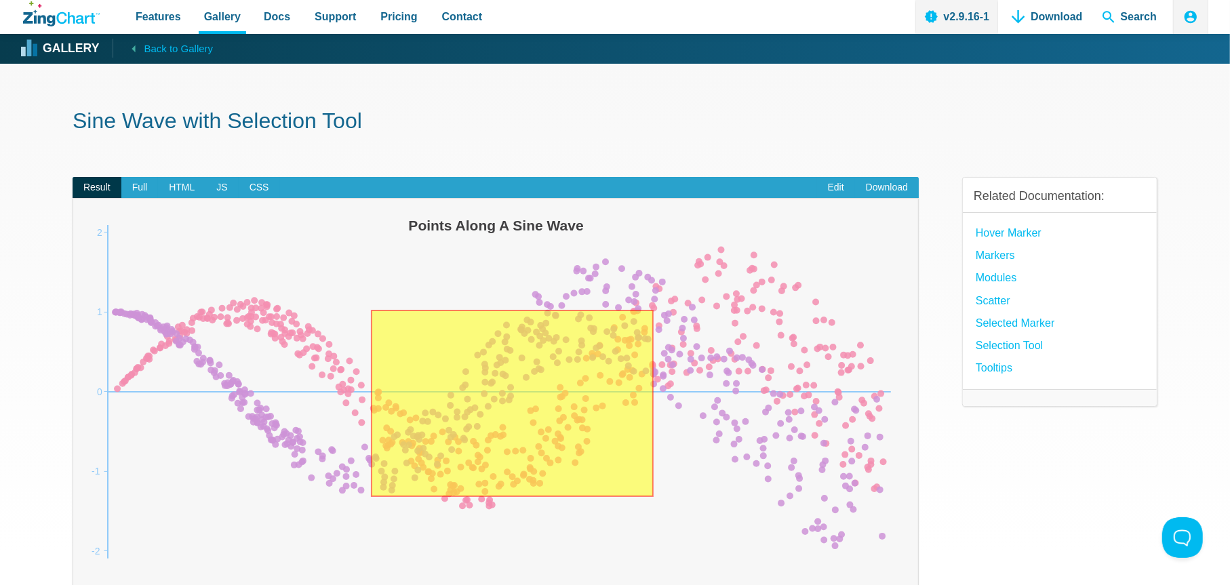
drag, startPoint x: 653, startPoint y: 497, endPoint x: 371, endPoint y: 310, distance: 339.0
click at [371, 310] on img "App Content" at bounding box center [495, 391] width 817 height 359
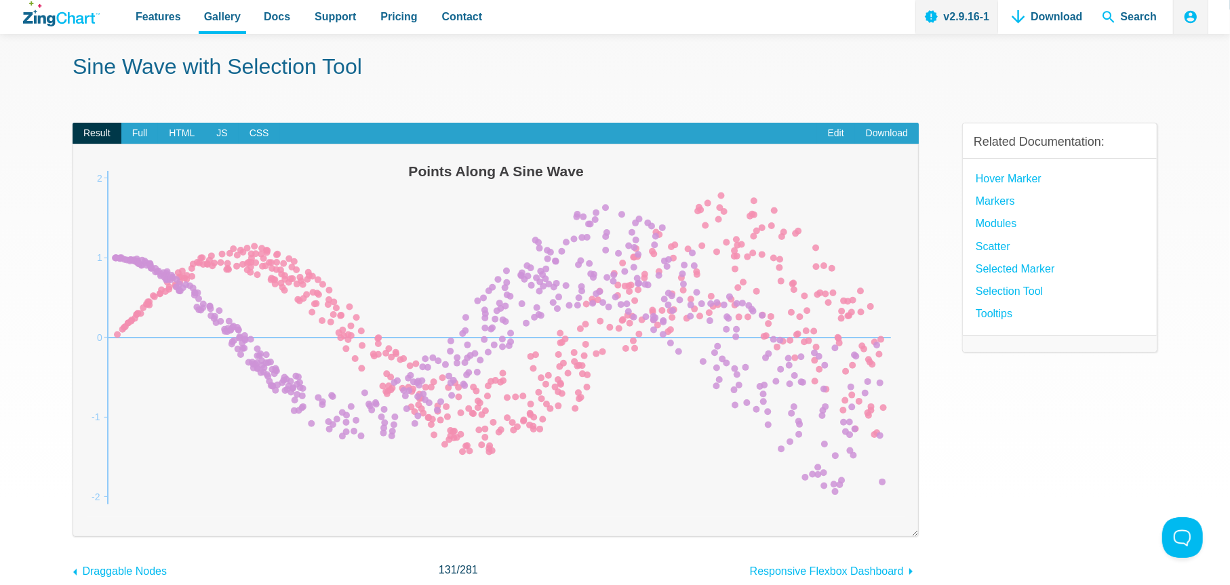
scroll to position [49, 0]
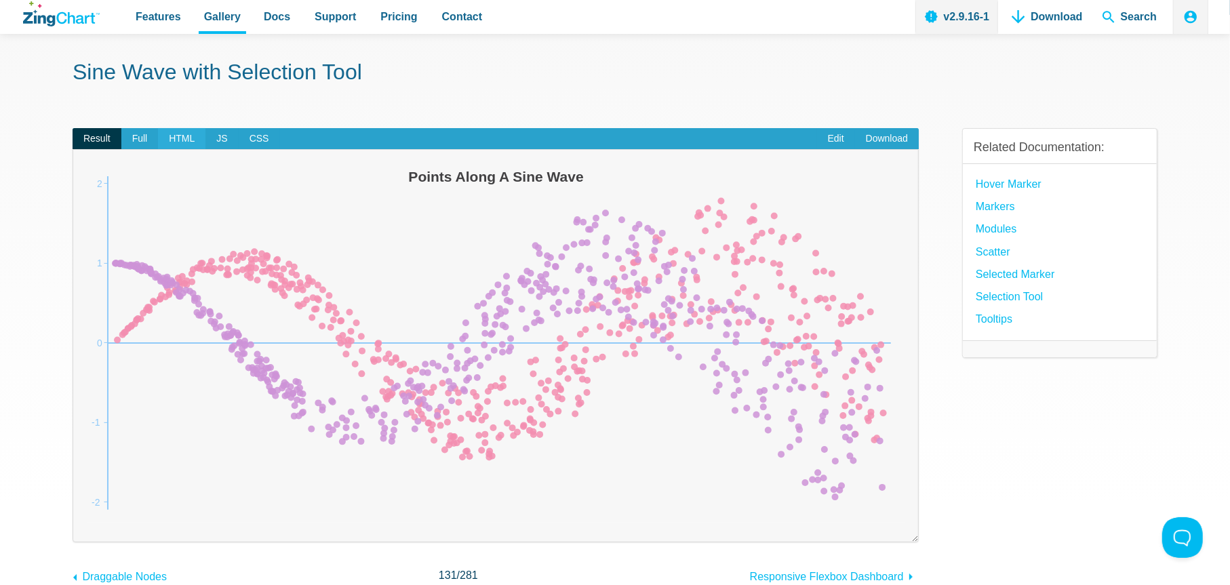
click at [181, 134] on span "HTML" at bounding box center [181, 139] width 47 height 22
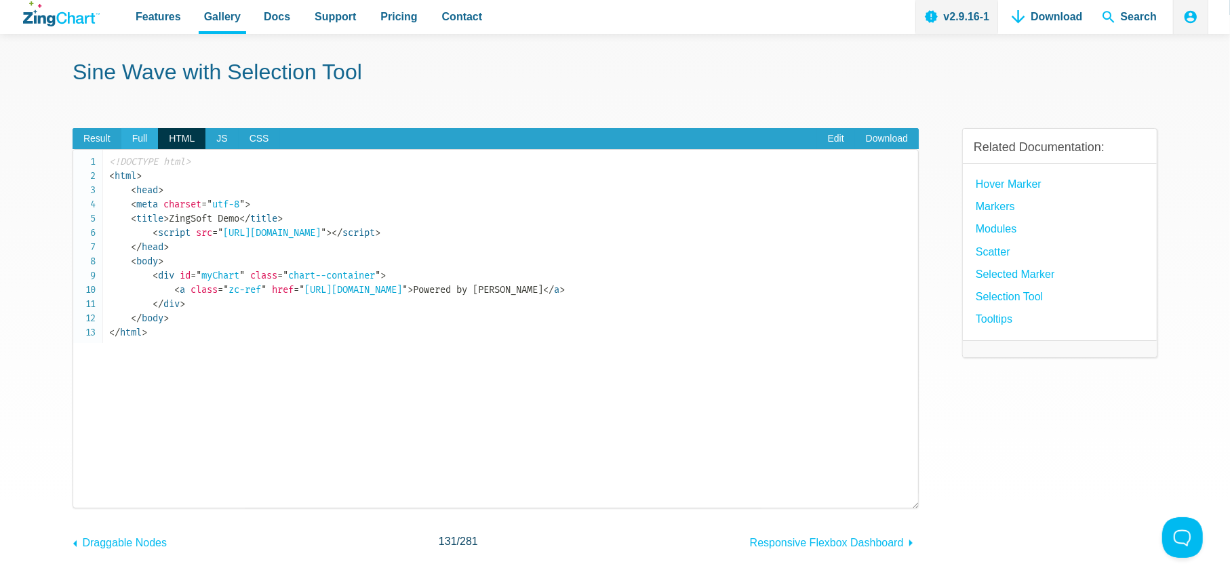
click at [143, 140] on span "Full" at bounding box center [139, 139] width 37 height 22
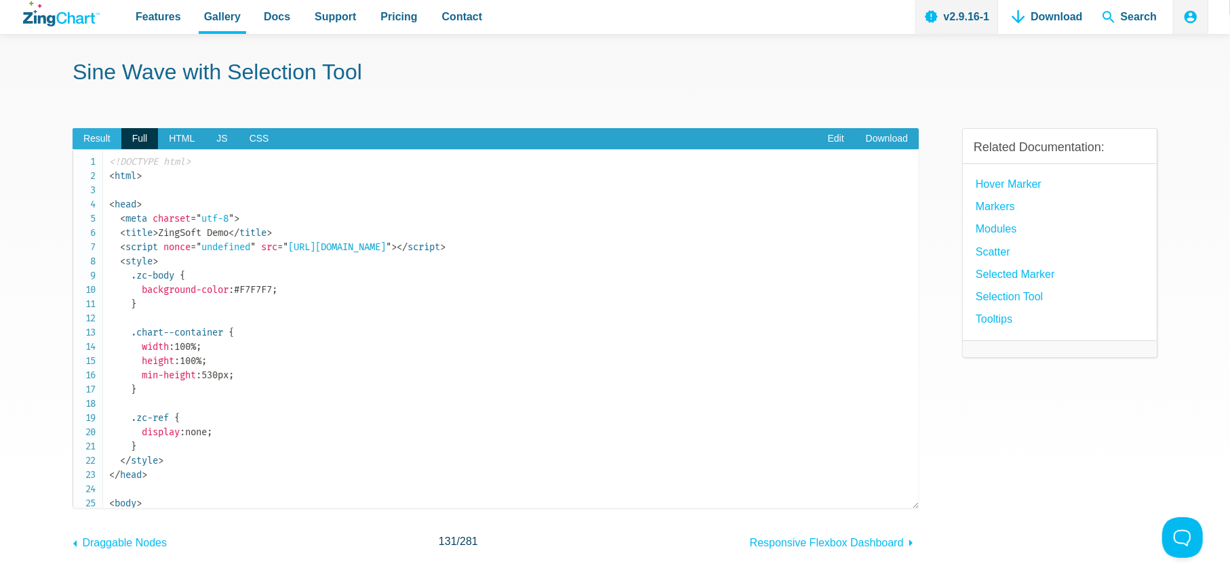
click at [110, 133] on span "Result" at bounding box center [97, 139] width 49 height 22
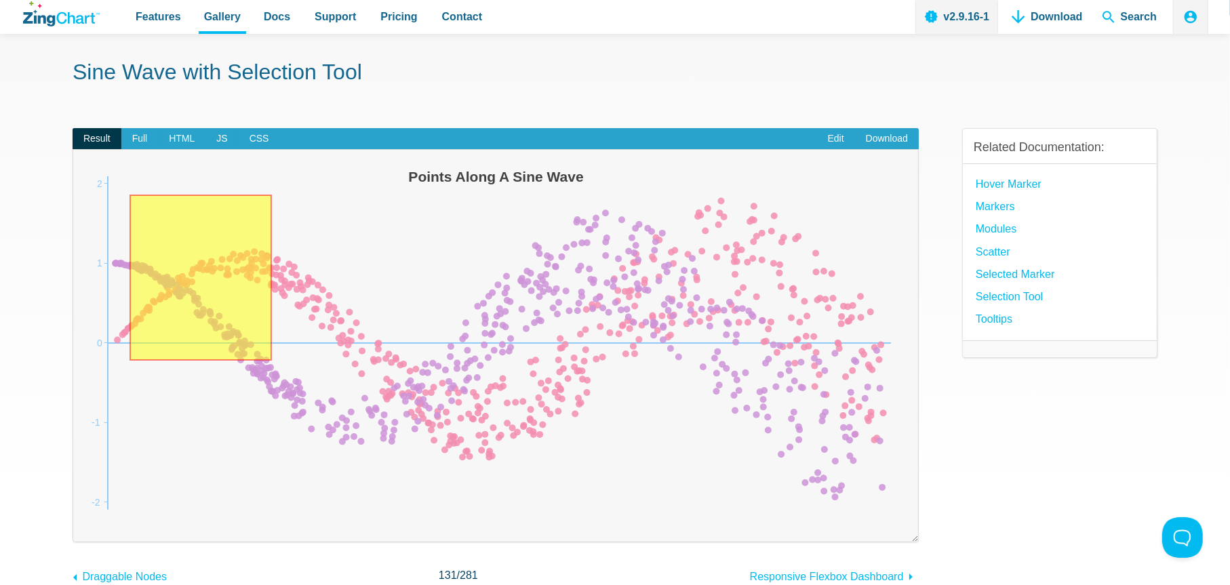
drag, startPoint x: 136, startPoint y: 203, endPoint x: 275, endPoint y: 363, distance: 211.4
click at [275, 363] on img "App Content" at bounding box center [495, 342] width 817 height 359
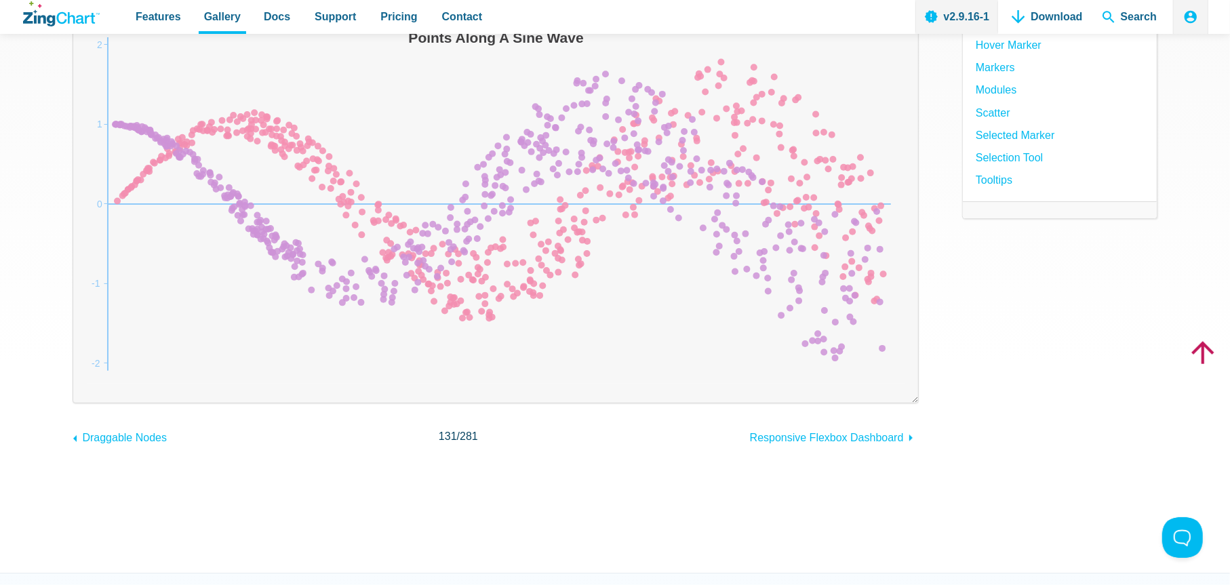
scroll to position [187, 0]
click at [809, 438] on span "Responsive Flexbox Dashboard" at bounding box center [827, 438] width 154 height 12
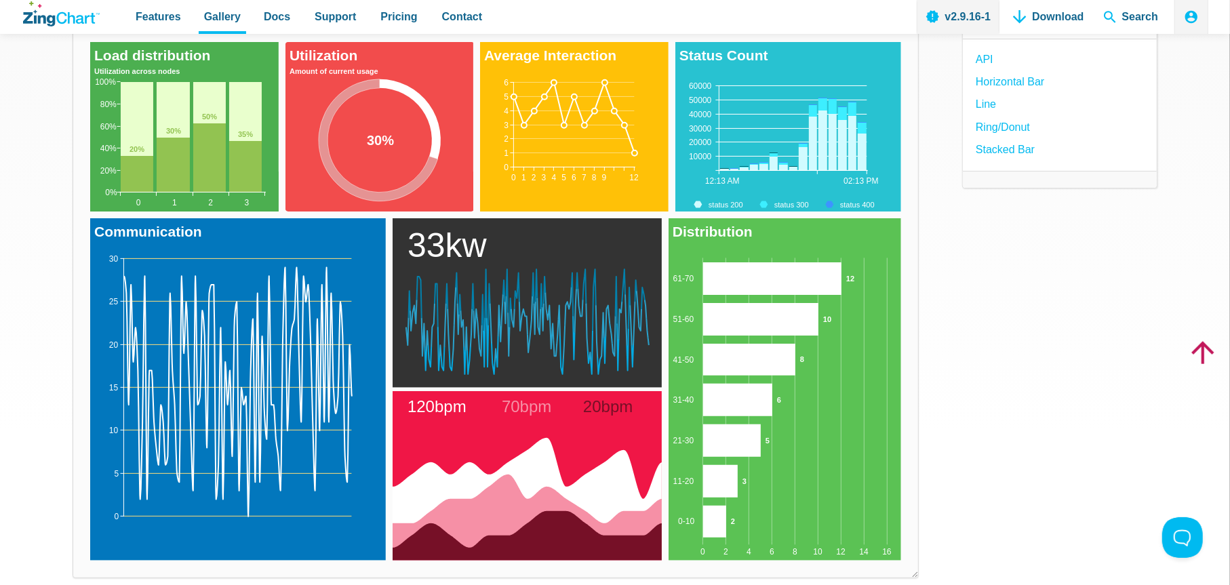
click at [749, 336] on img "App Content" at bounding box center [761, 389] width 186 height 342
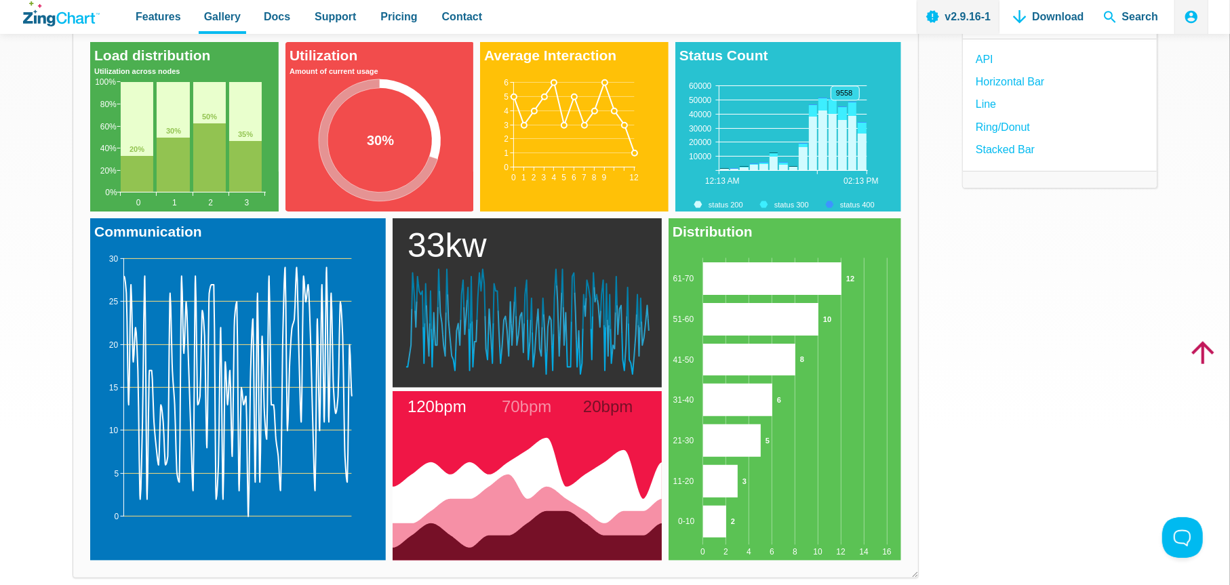
click at [675, 211] on area "App Content" at bounding box center [675, 211] width 0 height 0
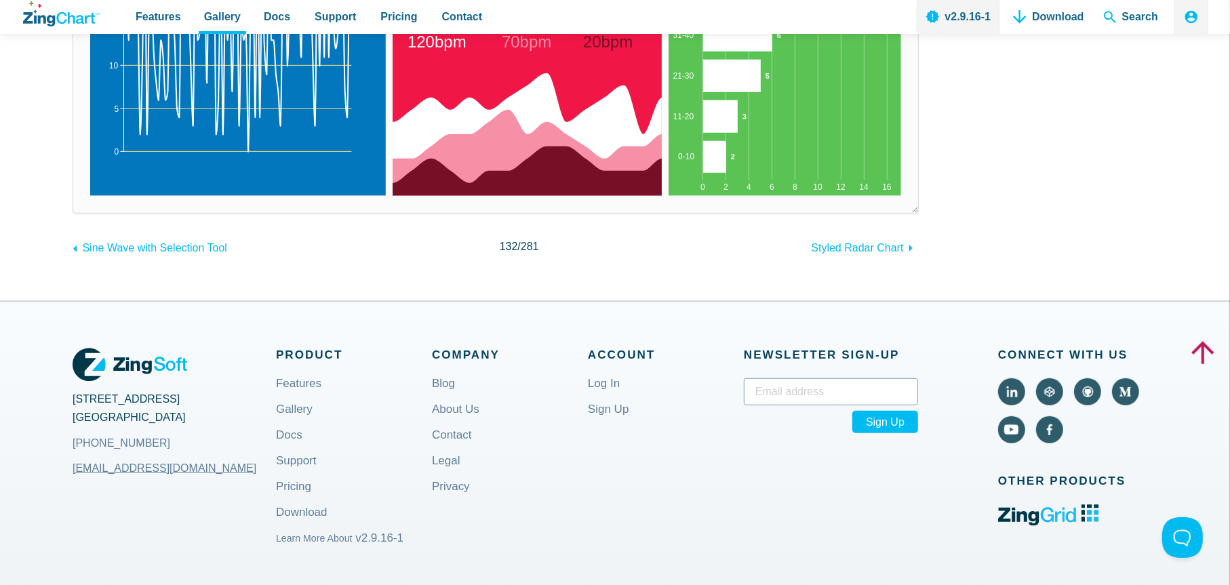
scroll to position [546, 0]
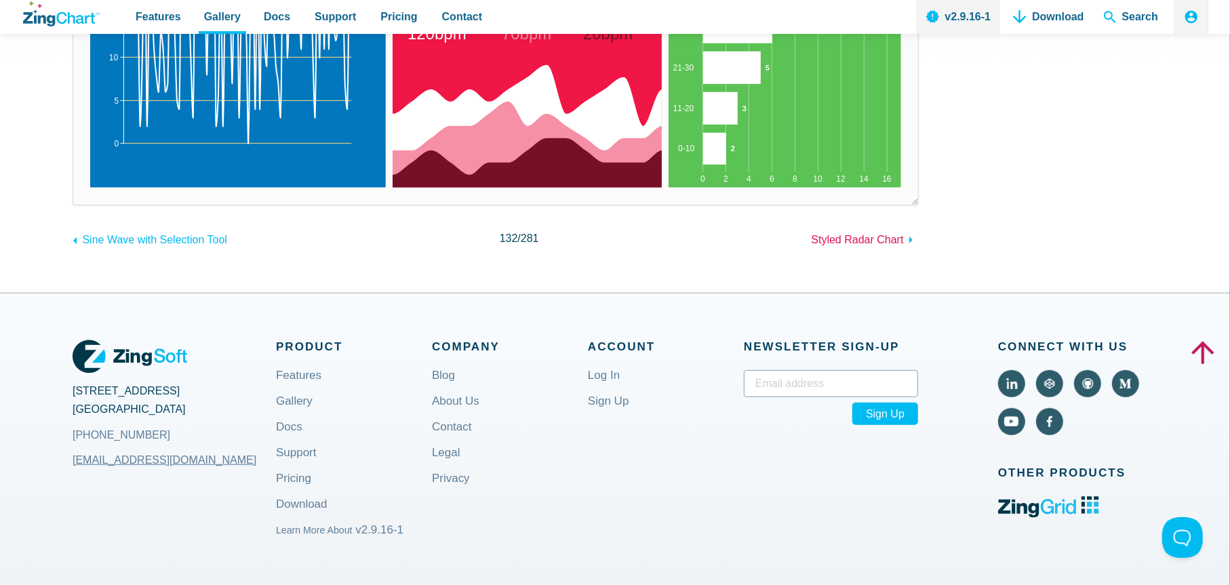
click at [883, 243] on span "Styled Radar Chart" at bounding box center [857, 240] width 92 height 12
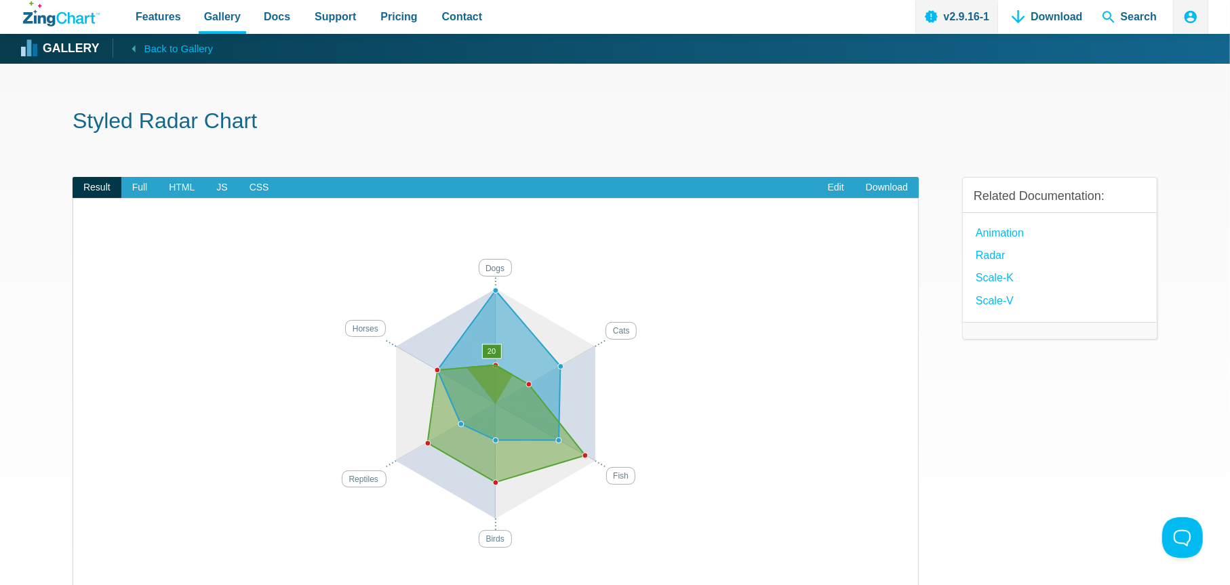
click at [87, 571] on area "App Content" at bounding box center [87, 571] width 0 height 0
drag, startPoint x: 515, startPoint y: 342, endPoint x: 501, endPoint y: 386, distance: 45.7
click at [87, 571] on map "App Content" at bounding box center [87, 571] width 0 height 0
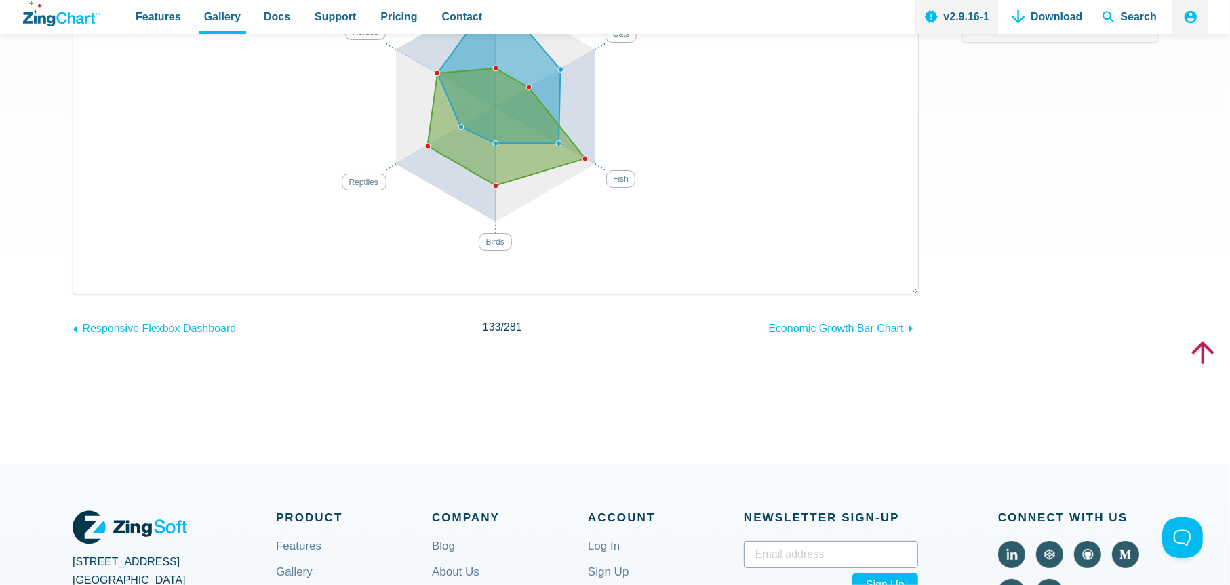
scroll to position [298, 0]
click at [816, 324] on span "Economic Growth Bar Chart" at bounding box center [835, 328] width 135 height 12
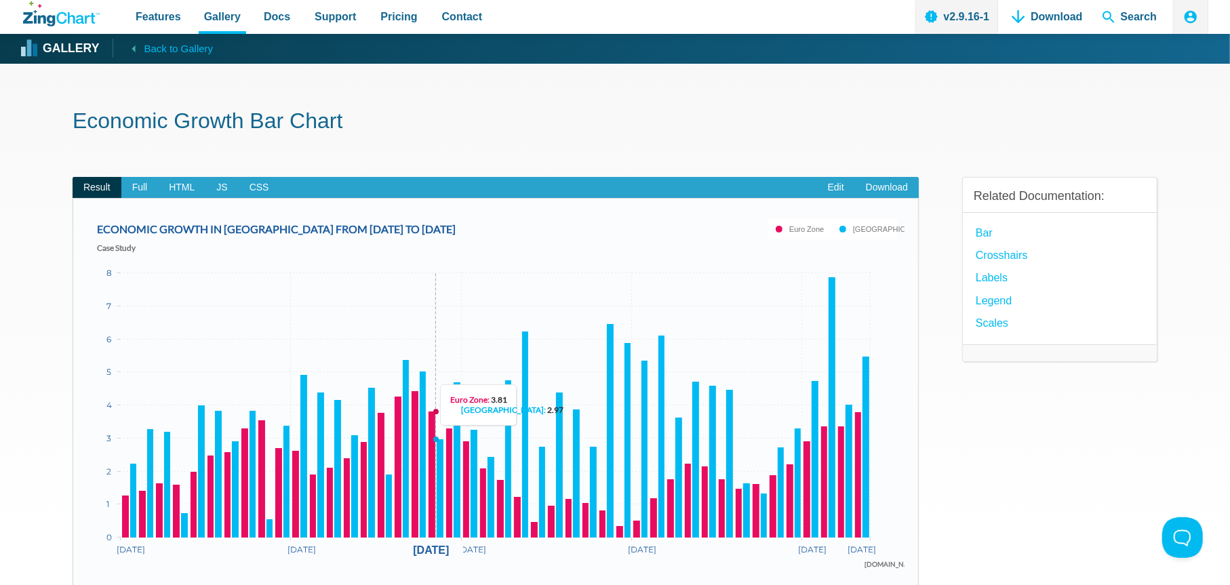
drag, startPoint x: 611, startPoint y: 447, endPoint x: 432, endPoint y: 305, distance: 228.7
click at [432, 305] on div "ECONOMIC GROWTH IN GREECE FROM 1996 TO 2006 Case Study theatlas.com 3/29/96 12/…" at bounding box center [495, 391] width 817 height 359
drag, startPoint x: 432, startPoint y: 305, endPoint x: 545, endPoint y: 407, distance: 151.7
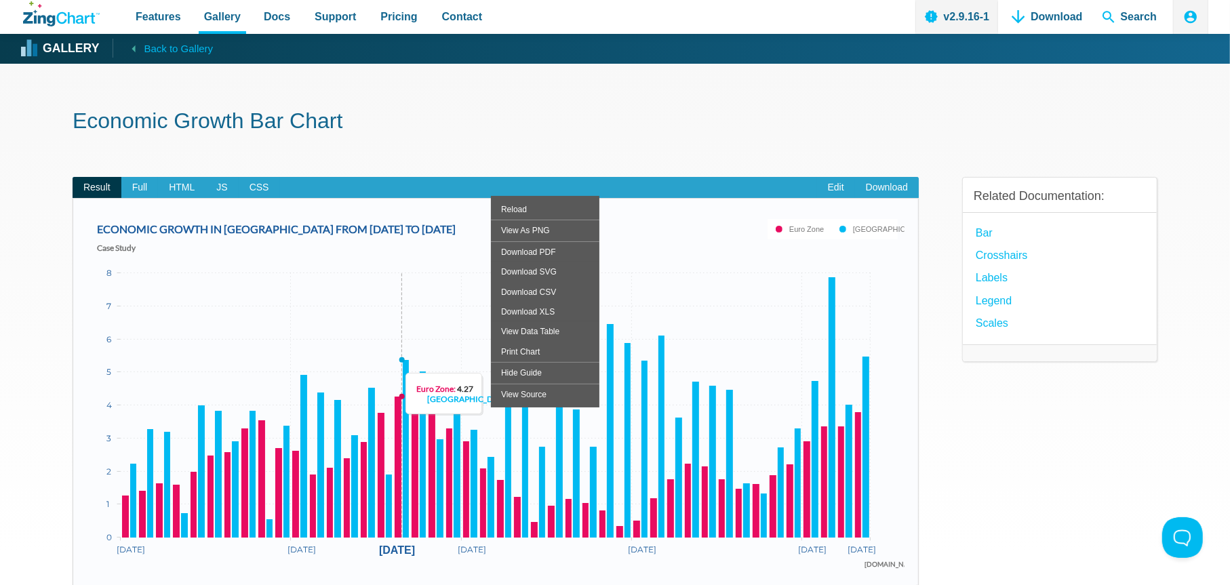
click at [408, 305] on img "App Content" at bounding box center [495, 391] width 817 height 359
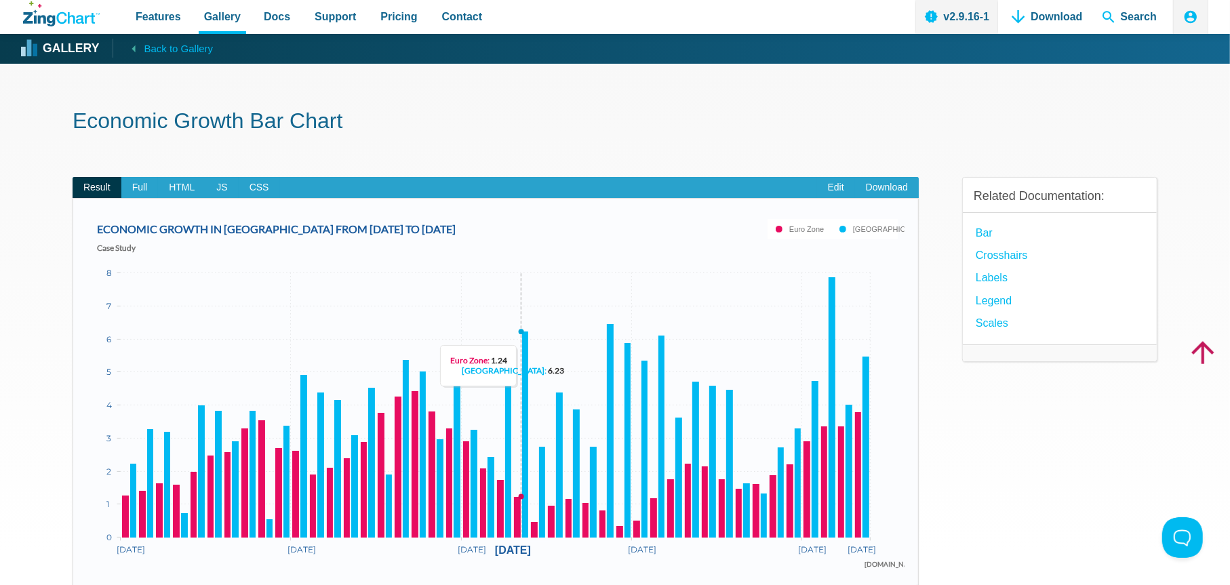
scroll to position [247, 0]
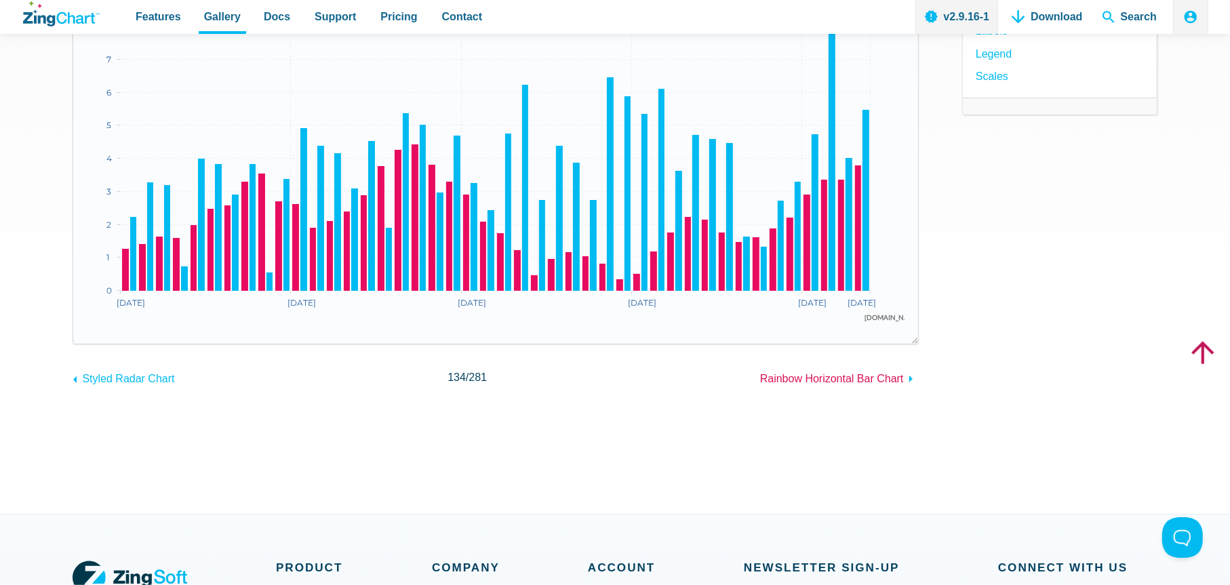
click at [849, 381] on span "Rainbow Horizontal Bar Chart" at bounding box center [832, 379] width 144 height 12
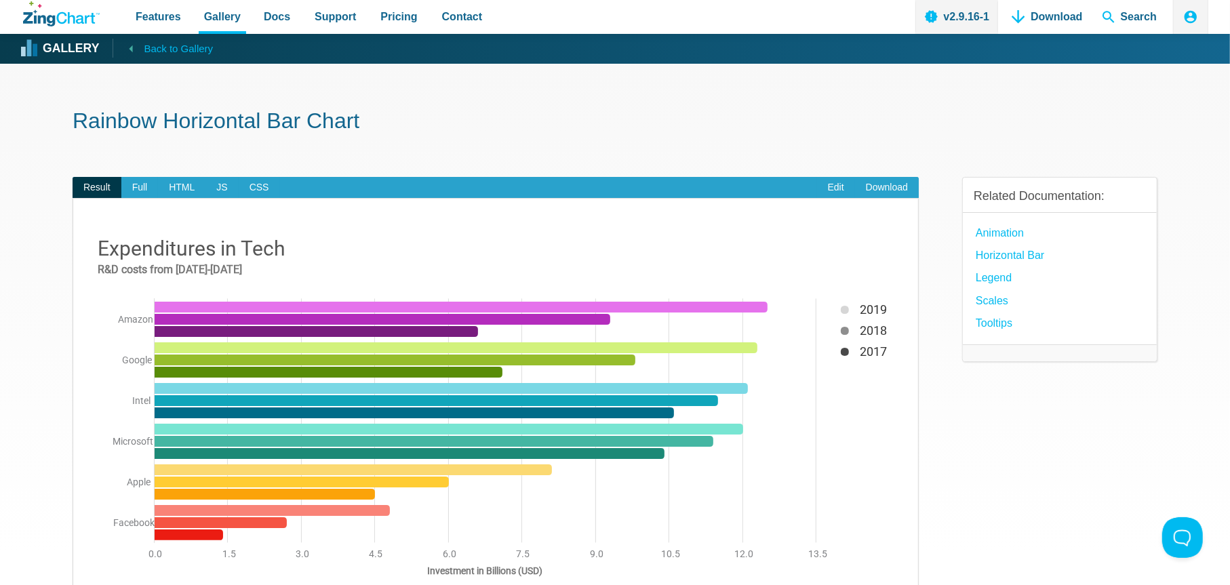
click at [158, 42] on span "Back to Gallery" at bounding box center [178, 49] width 69 height 18
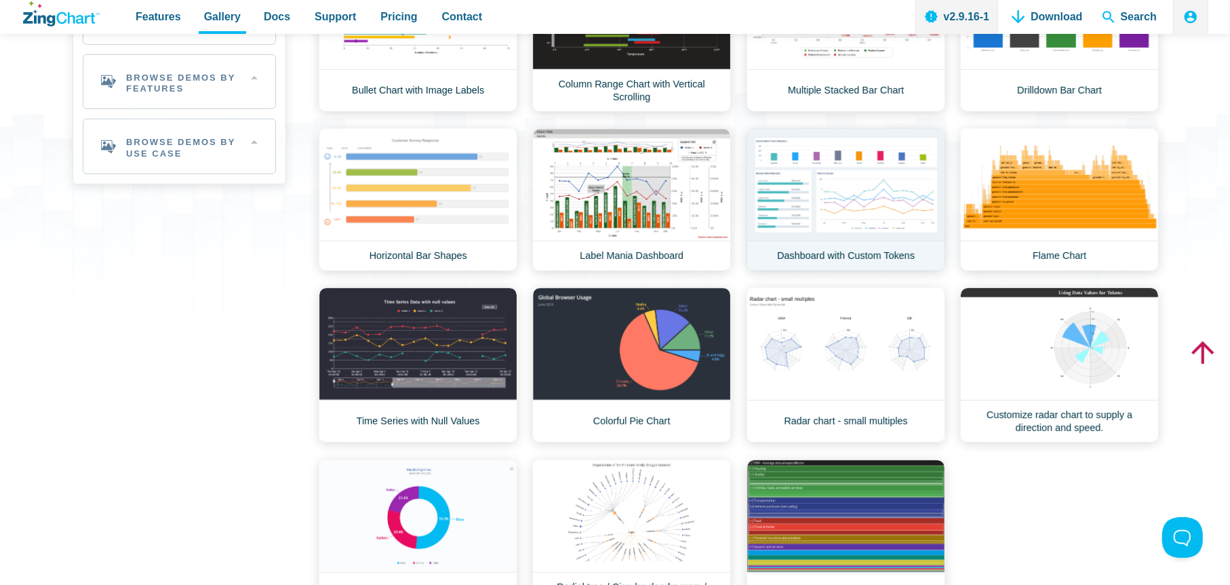
scroll to position [249, 0]
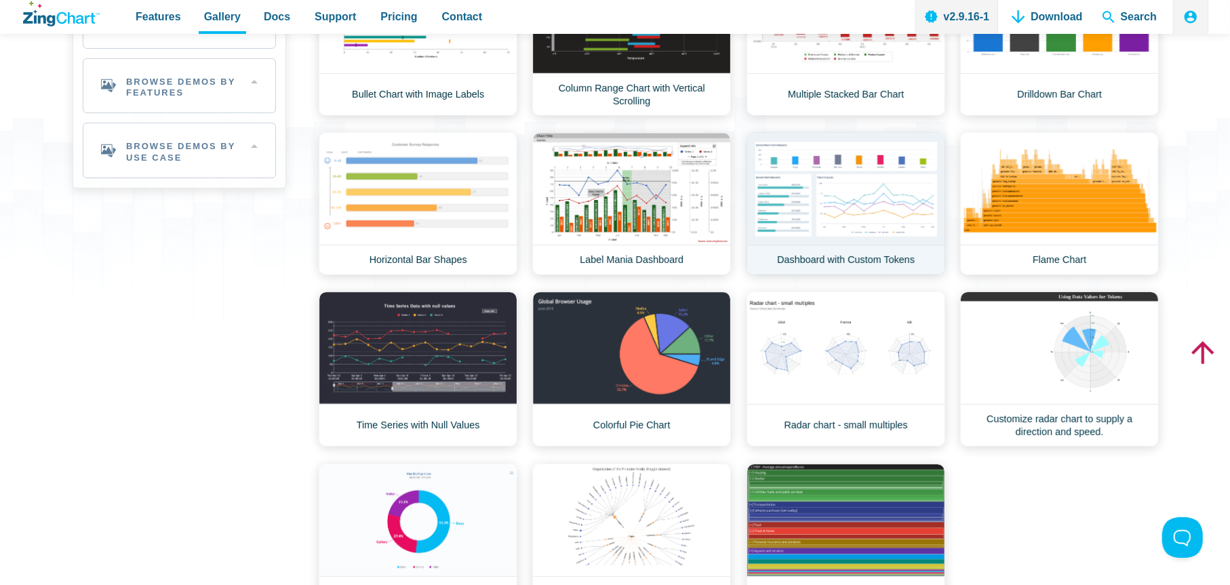
click at [786, 191] on link "Dashboard with Custom Tokens" at bounding box center [845, 203] width 199 height 143
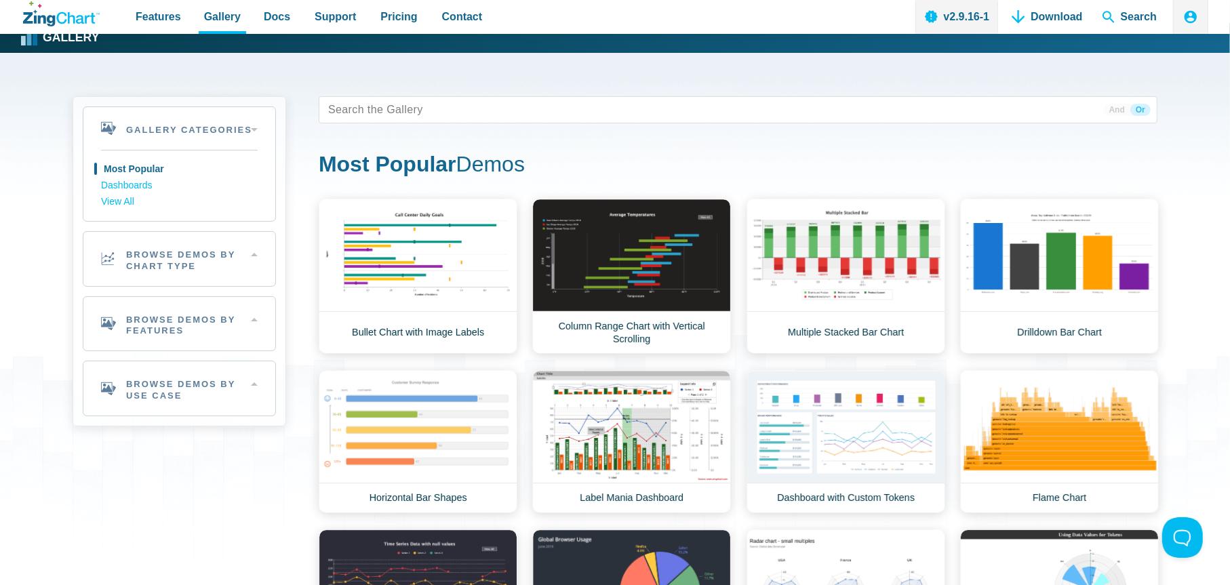
scroll to position [10, 0]
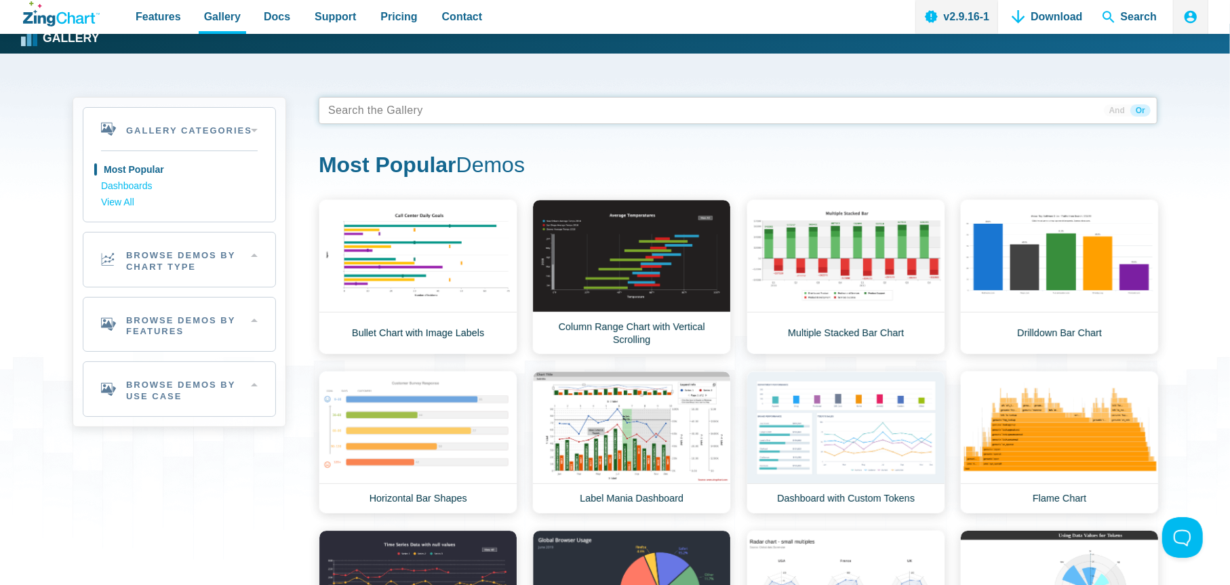
click at [482, 107] on tags "App Content" at bounding box center [738, 110] width 838 height 27
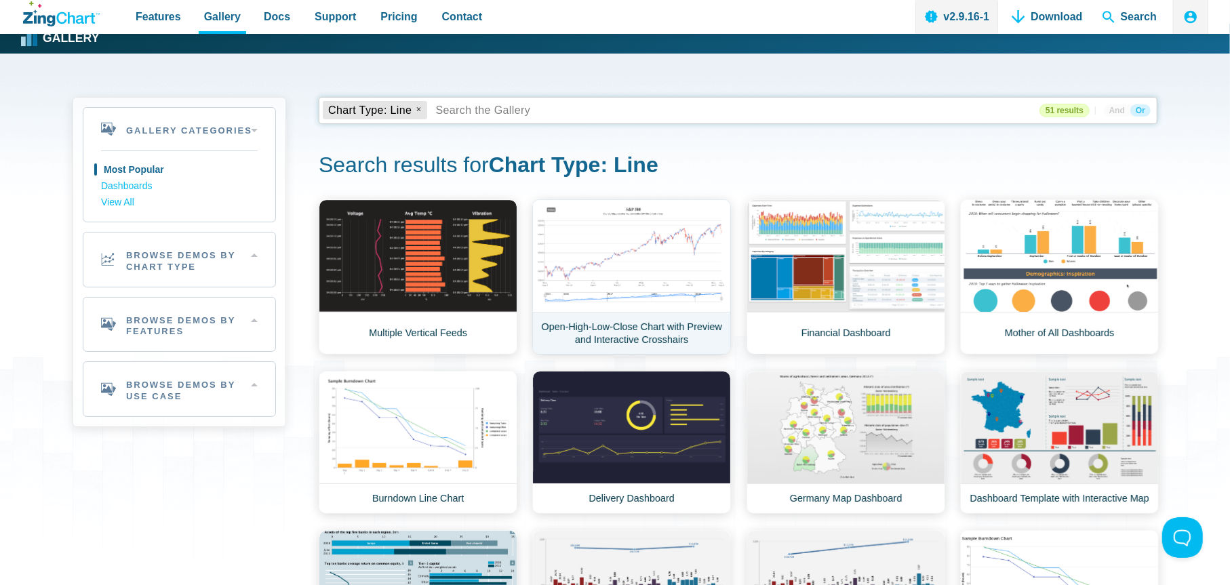
click at [606, 222] on link "Open-High-Low-Close Chart with Preview and Interactive Crosshairs" at bounding box center [631, 276] width 199 height 155
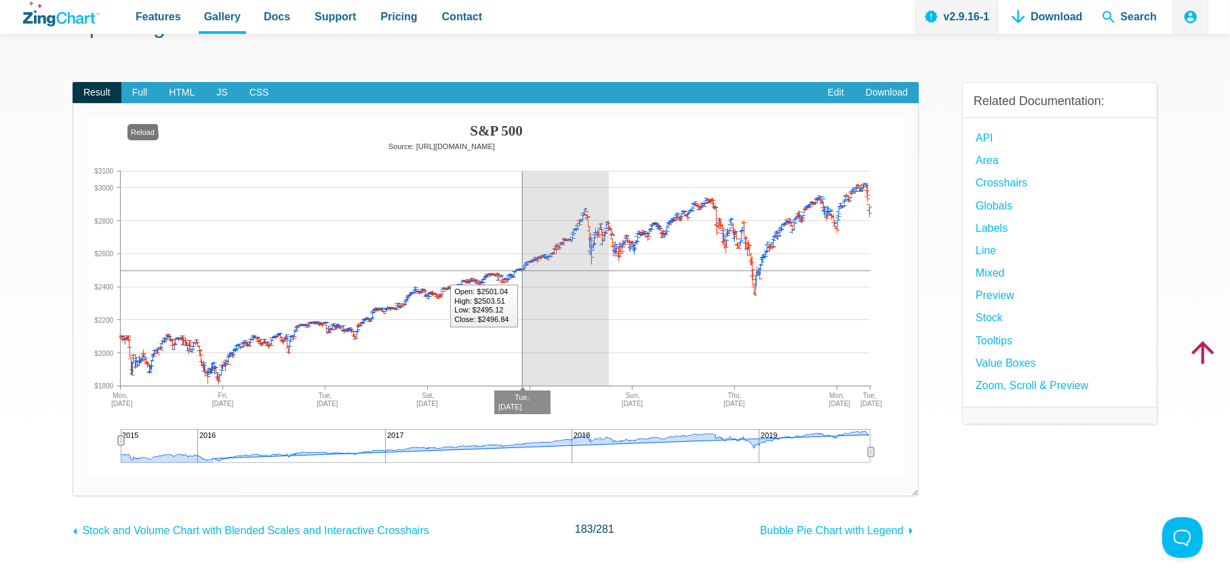
drag, startPoint x: 521, startPoint y: 193, endPoint x: 625, endPoint y: 304, distance: 152.0
click at [625, 304] on img "App Content" at bounding box center [495, 296] width 817 height 359
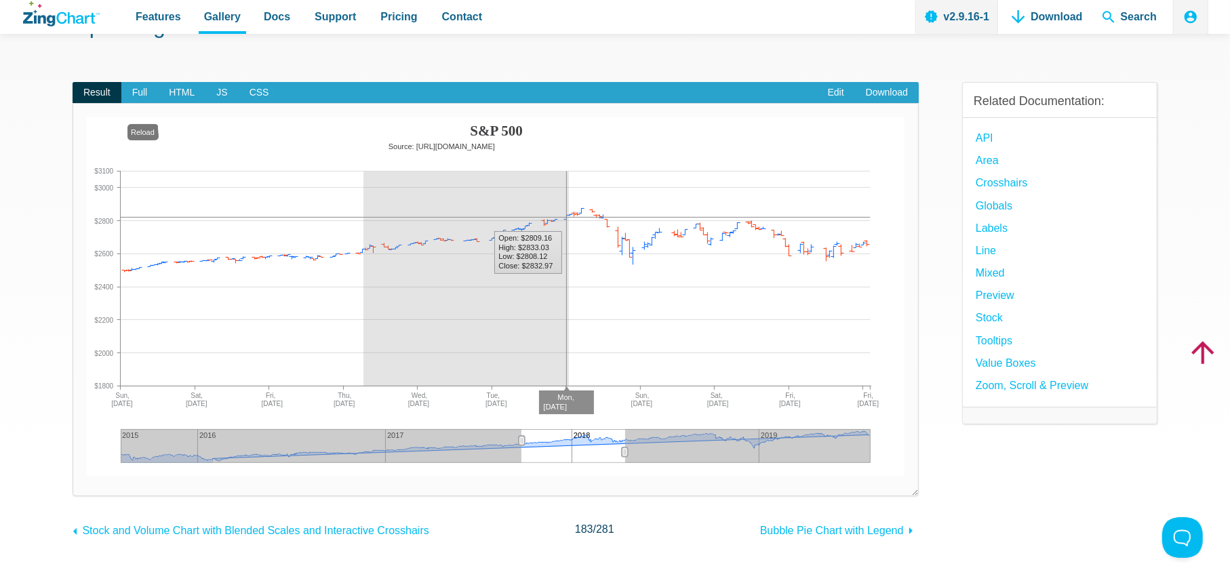
drag, startPoint x: 569, startPoint y: 170, endPoint x: 363, endPoint y: 201, distance: 207.6
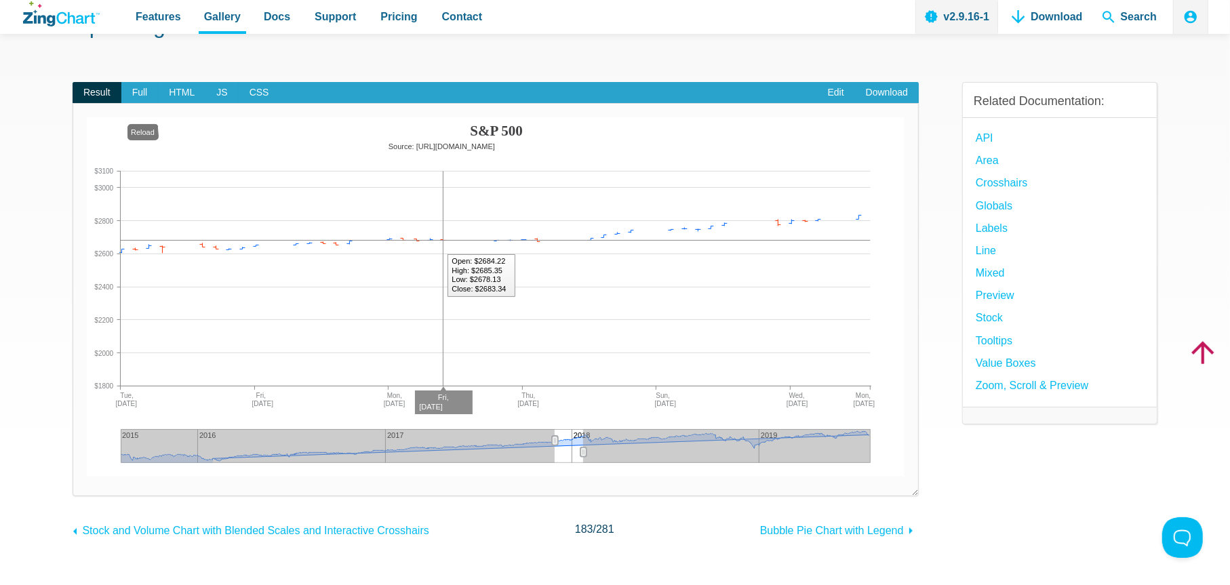
drag, startPoint x: 440, startPoint y: 205, endPoint x: 445, endPoint y: 285, distance: 80.1
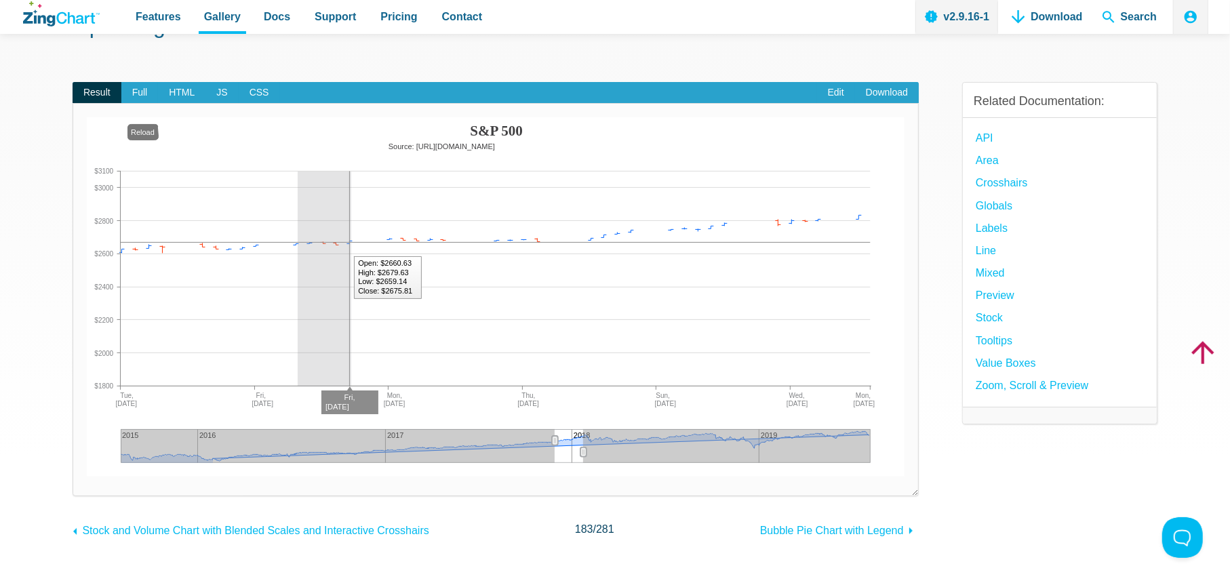
drag, startPoint x: 351, startPoint y: 254, endPoint x: 298, endPoint y: 263, distance: 54.3
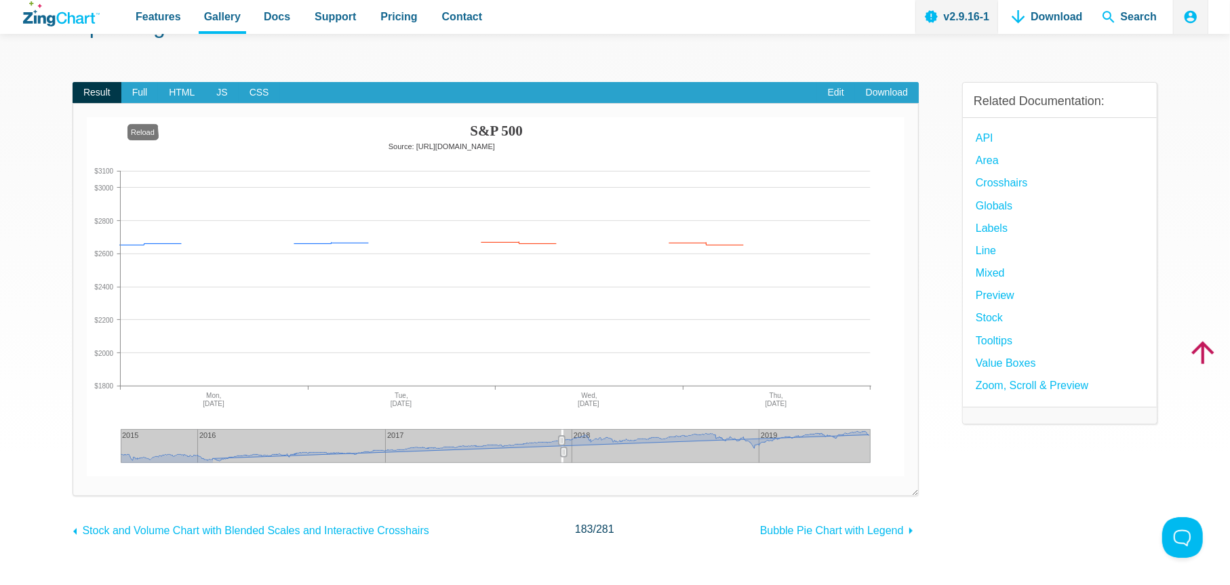
click at [87, 477] on area "S&P 500" at bounding box center [87, 477] width 0 height 0
drag, startPoint x: 161, startPoint y: 284, endPoint x: 225, endPoint y: 358, distance: 97.6
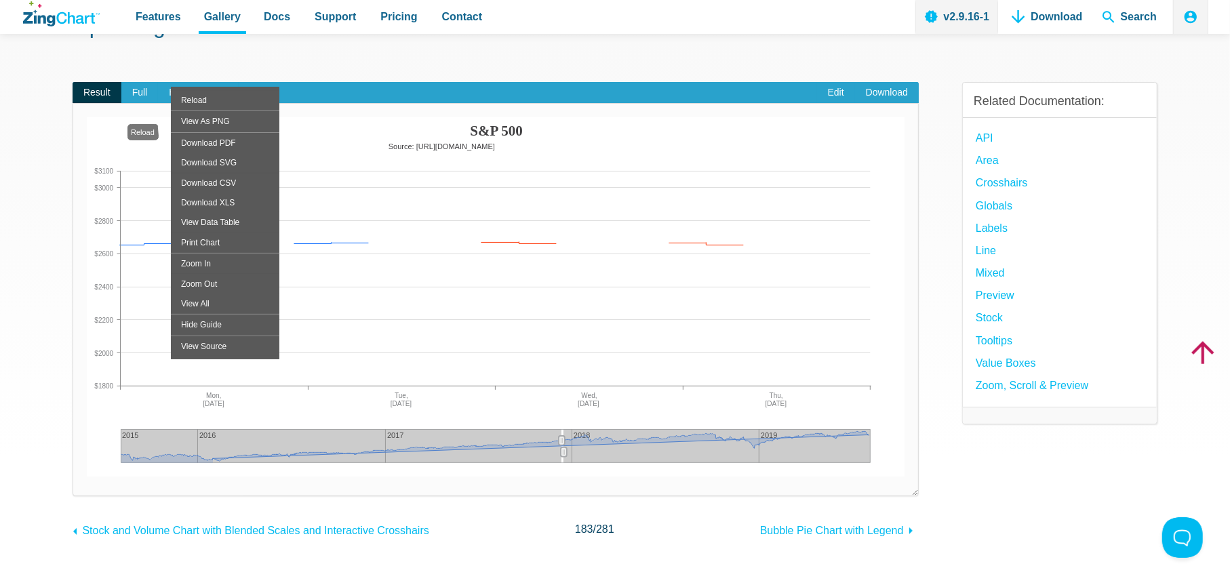
click at [564, 436] on icon "App Content" at bounding box center [562, 440] width 6 height 9
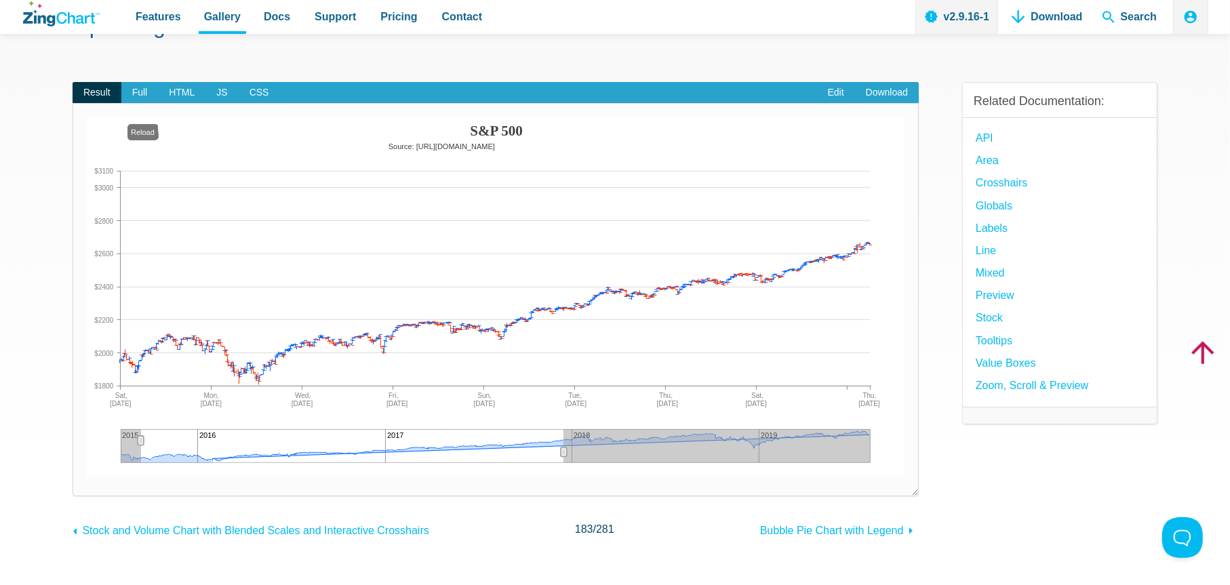
drag, startPoint x: 562, startPoint y: 437, endPoint x: 219, endPoint y: 315, distance: 364.0
click at [110, 348] on div "S&P 500 Source: http://quotes.wsj.com/index/SPX/historical-prices 2015 2016 201…" at bounding box center [495, 296] width 817 height 359
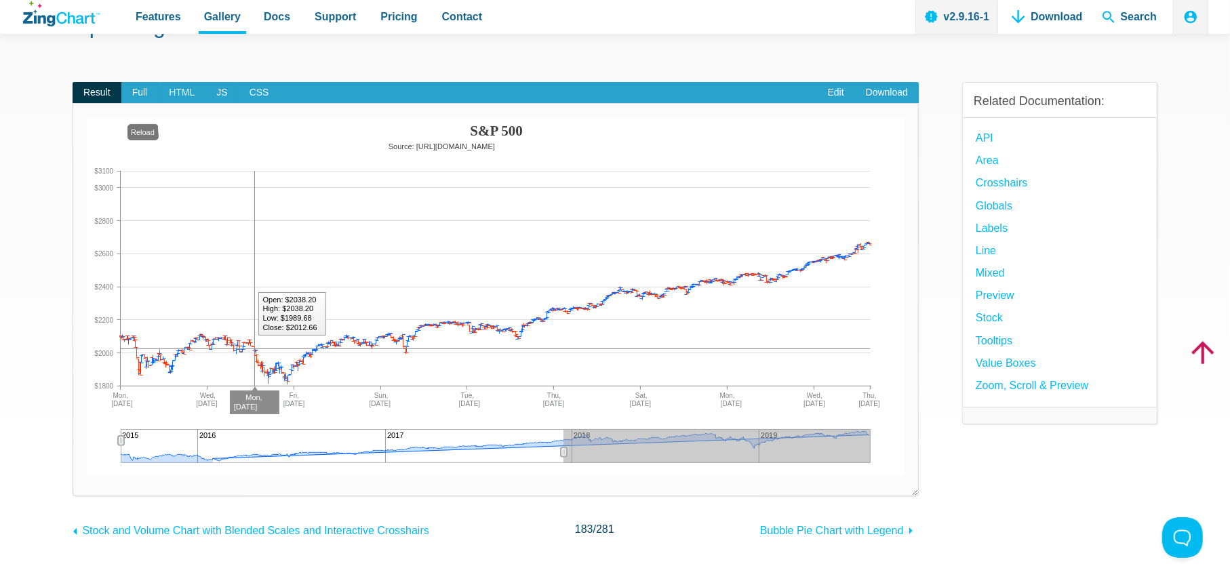
drag, startPoint x: 253, startPoint y: 311, endPoint x: 253, endPoint y: 348, distance: 37.3
click at [253, 348] on img "App Content" at bounding box center [495, 296] width 817 height 359
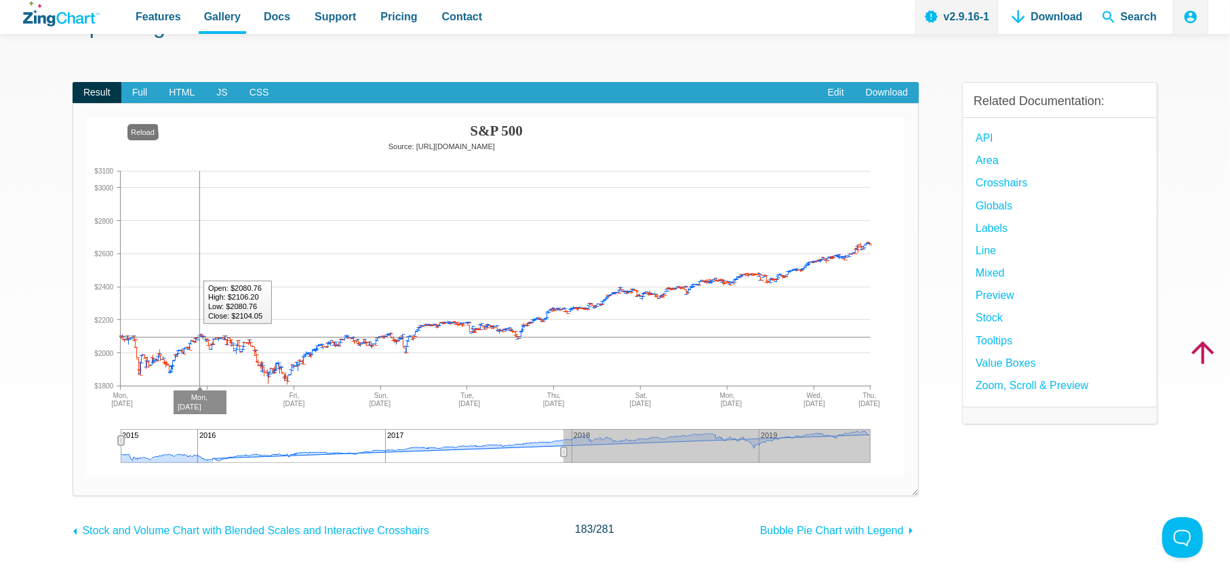
drag, startPoint x: 200, startPoint y: 327, endPoint x: 199, endPoint y: 384, distance: 57.6
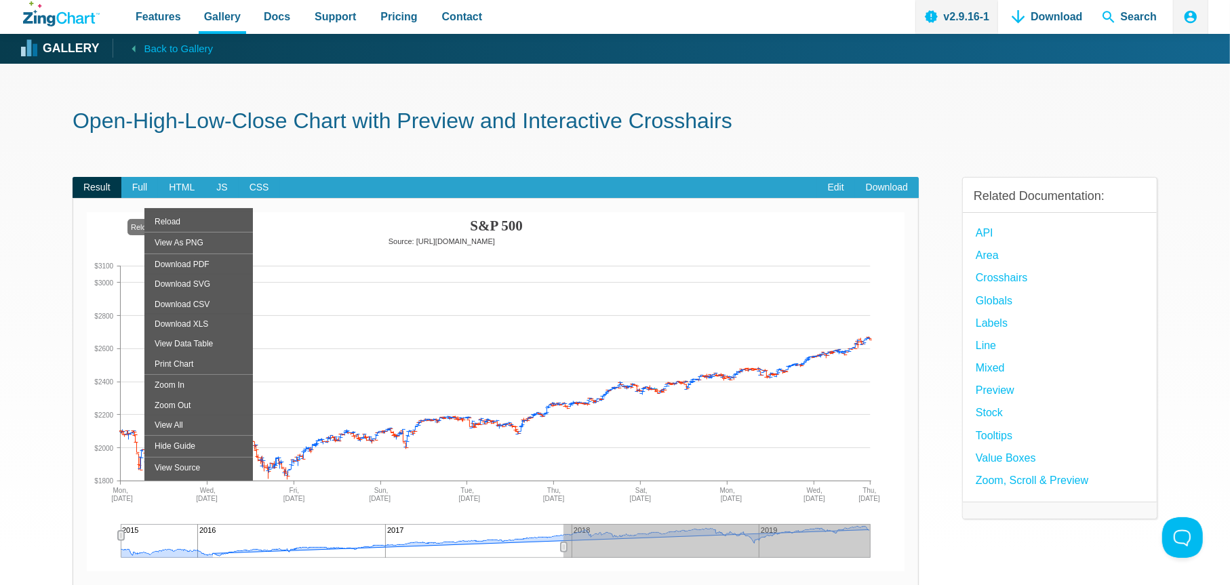
click at [830, 115] on h1 "Open-High-Low-Close Chart with Preview and Interactive Crosshairs" at bounding box center [615, 122] width 1085 height 31
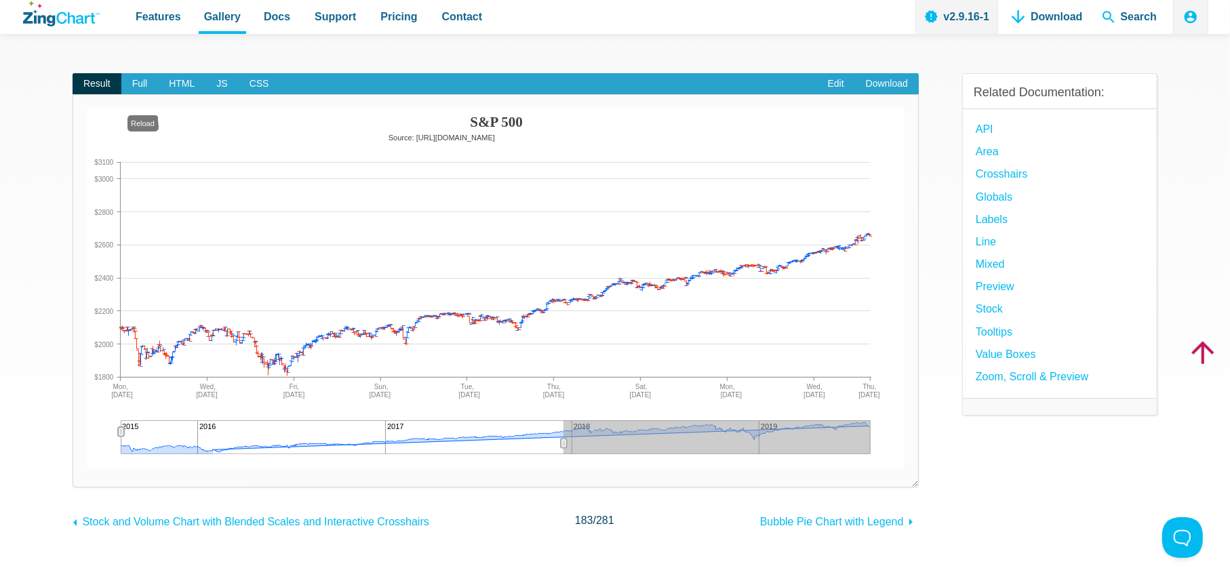
scroll to position [104, 0]
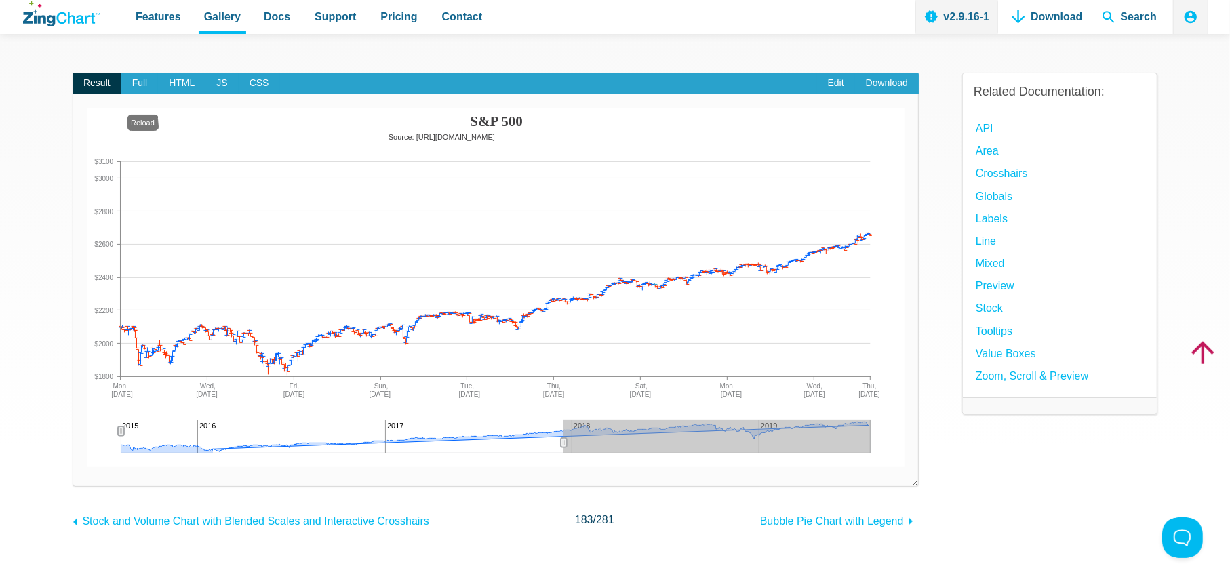
click at [838, 531] on div "Open-High-Low-Close Chart with Preview and Interactive Crosshairs Result Full H…" at bounding box center [615, 307] width 1085 height 697
click at [845, 525] on span "Bubble Pie Chart with Legend" at bounding box center [832, 521] width 144 height 12
